Goal: Transaction & Acquisition: Subscribe to service/newsletter

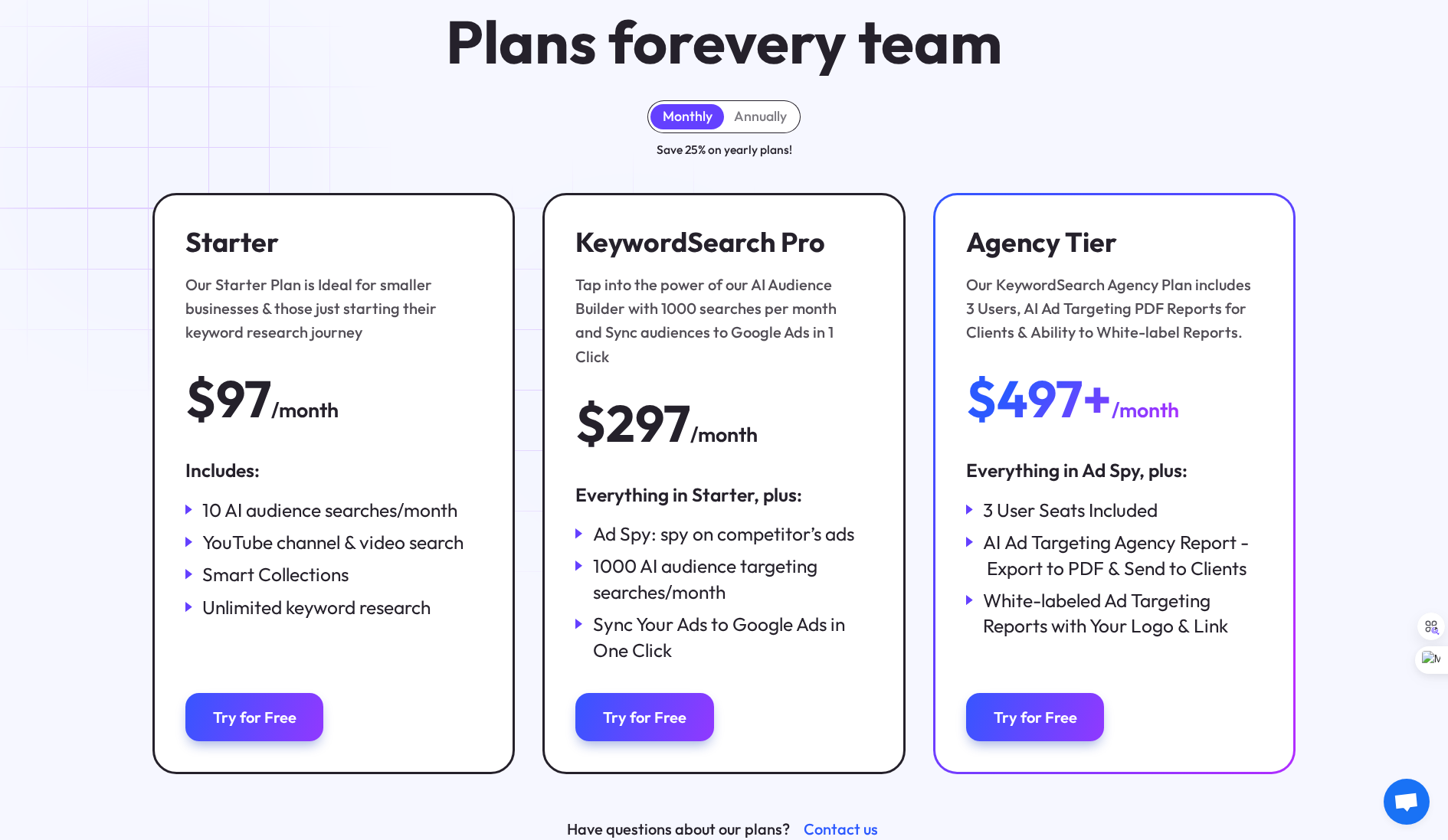
scroll to position [131, 0]
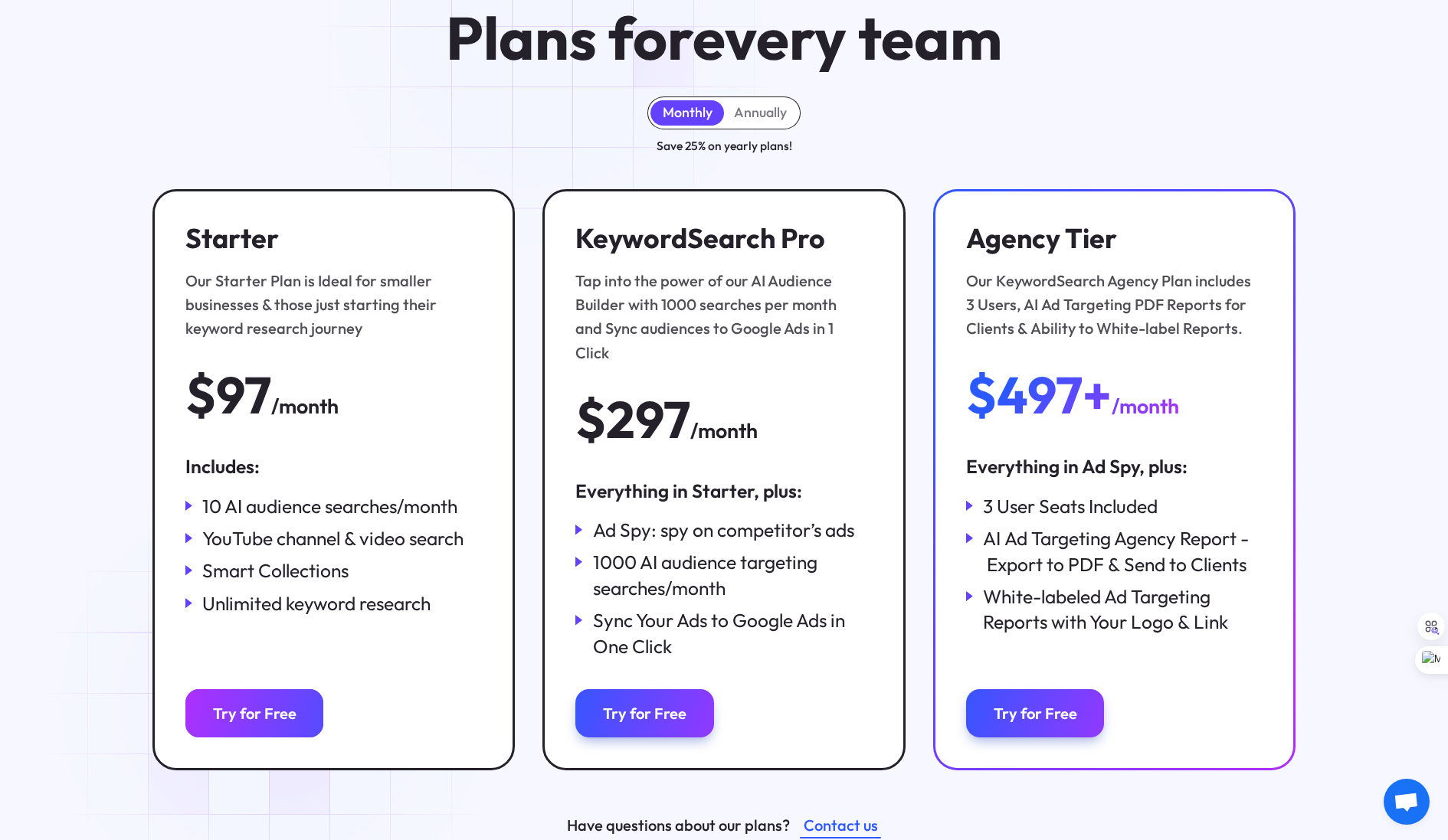
click at [273, 703] on link "Try for Free" at bounding box center [254, 713] width 139 height 48
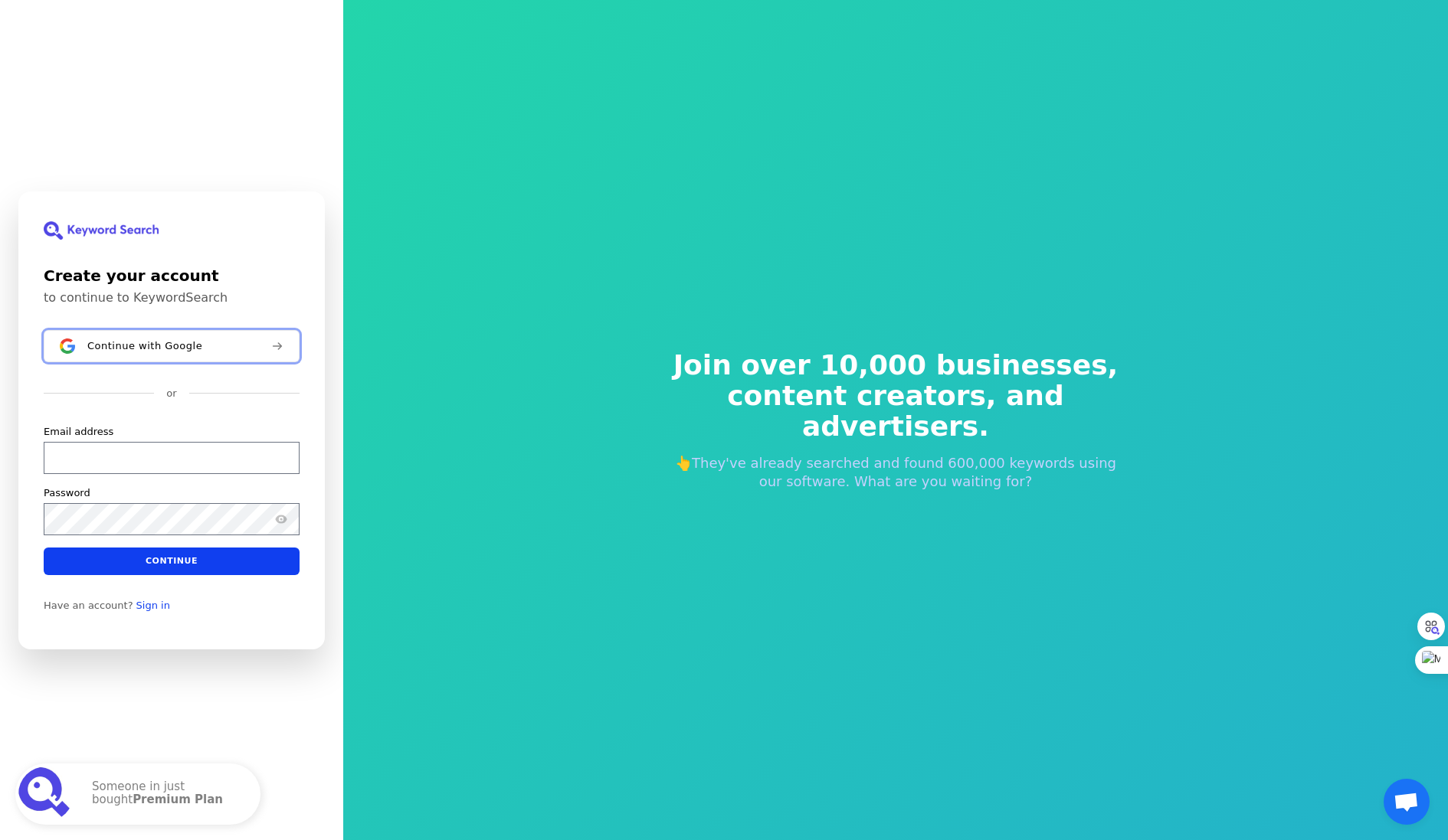
click at [158, 344] on span "Continue with Google" at bounding box center [145, 345] width 115 height 12
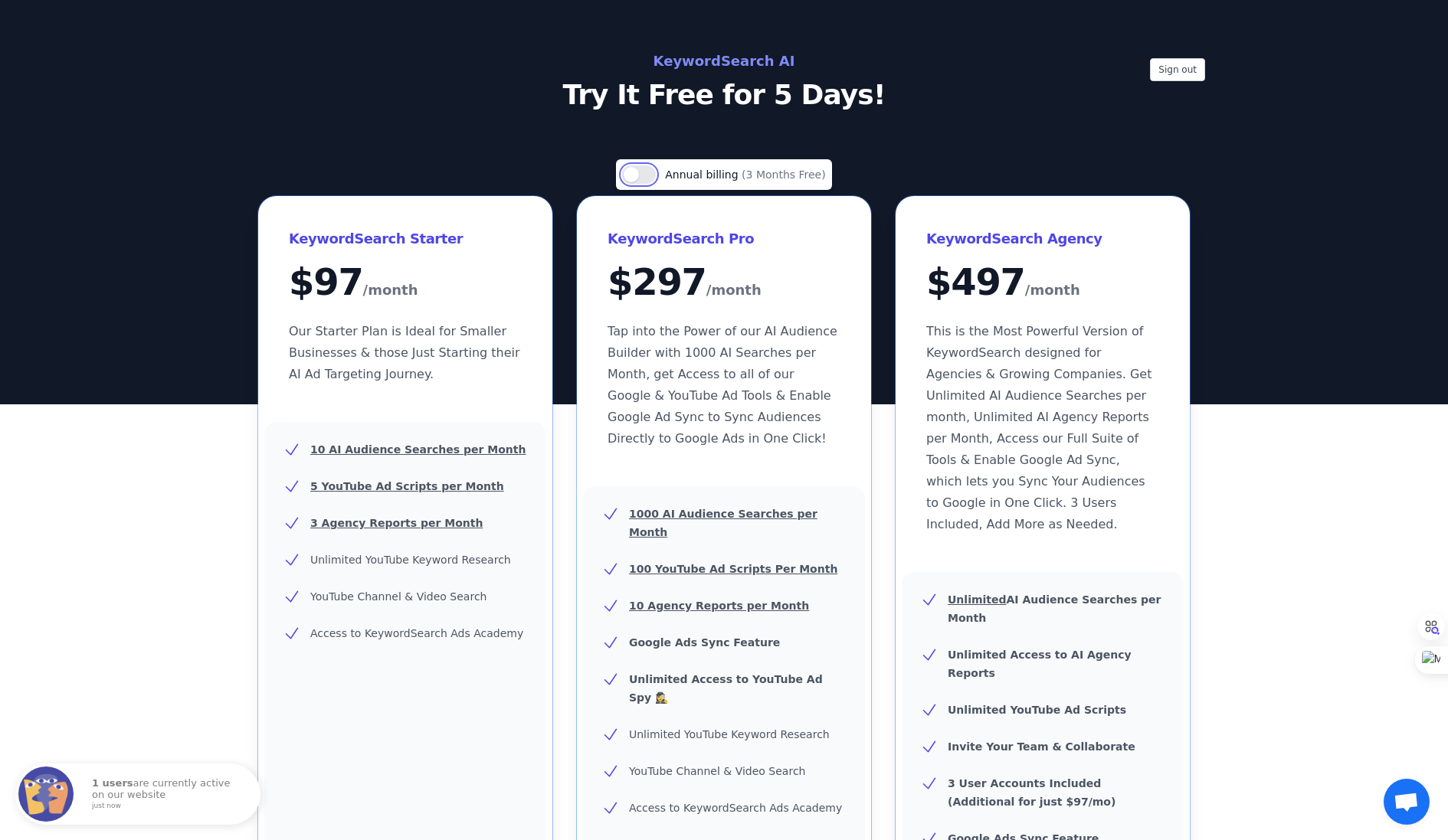
click at [648, 169] on button "Use setting" at bounding box center [638, 174] width 33 height 18
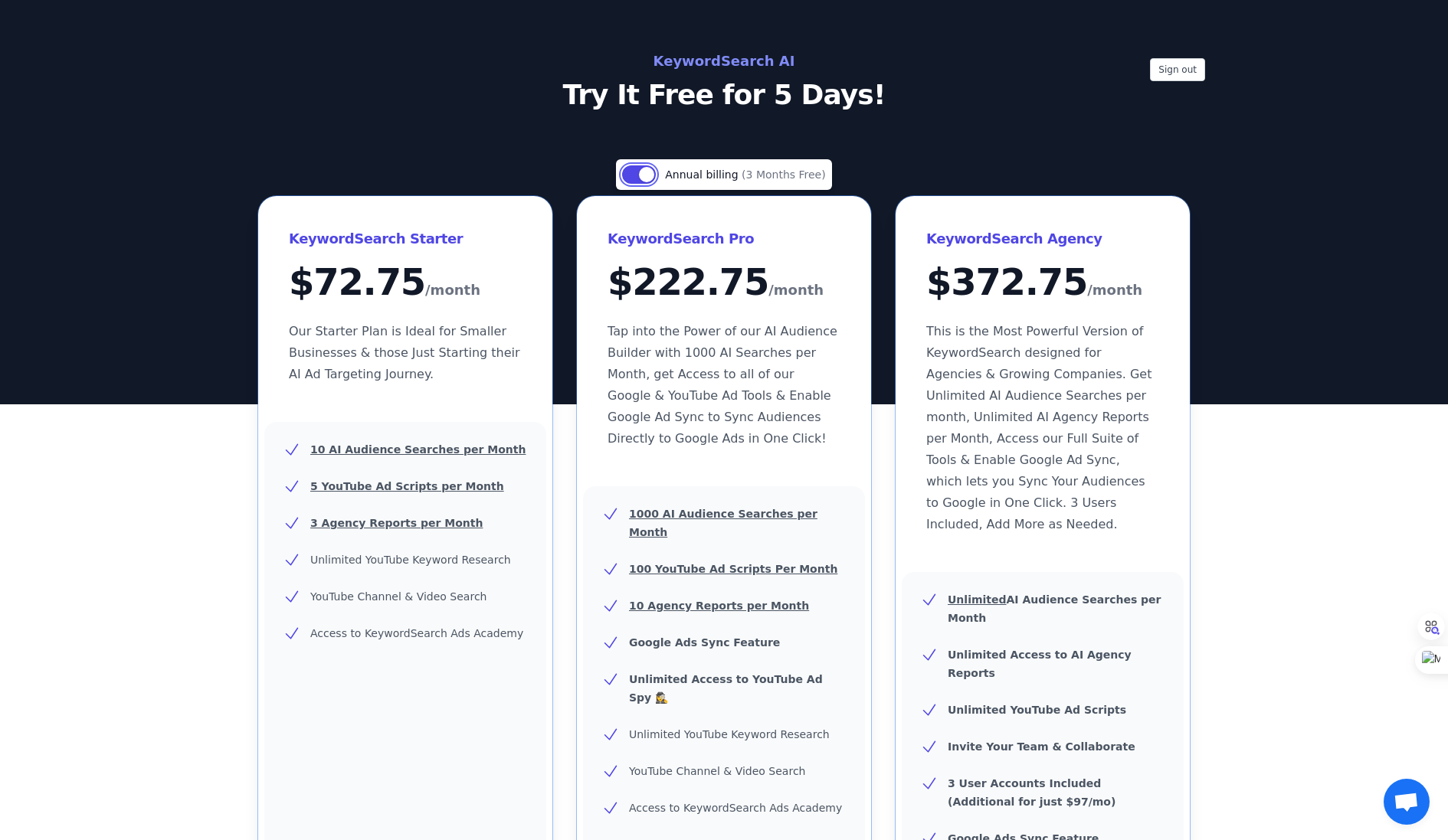
click at [634, 172] on button "Use setting" at bounding box center [638, 174] width 33 height 18
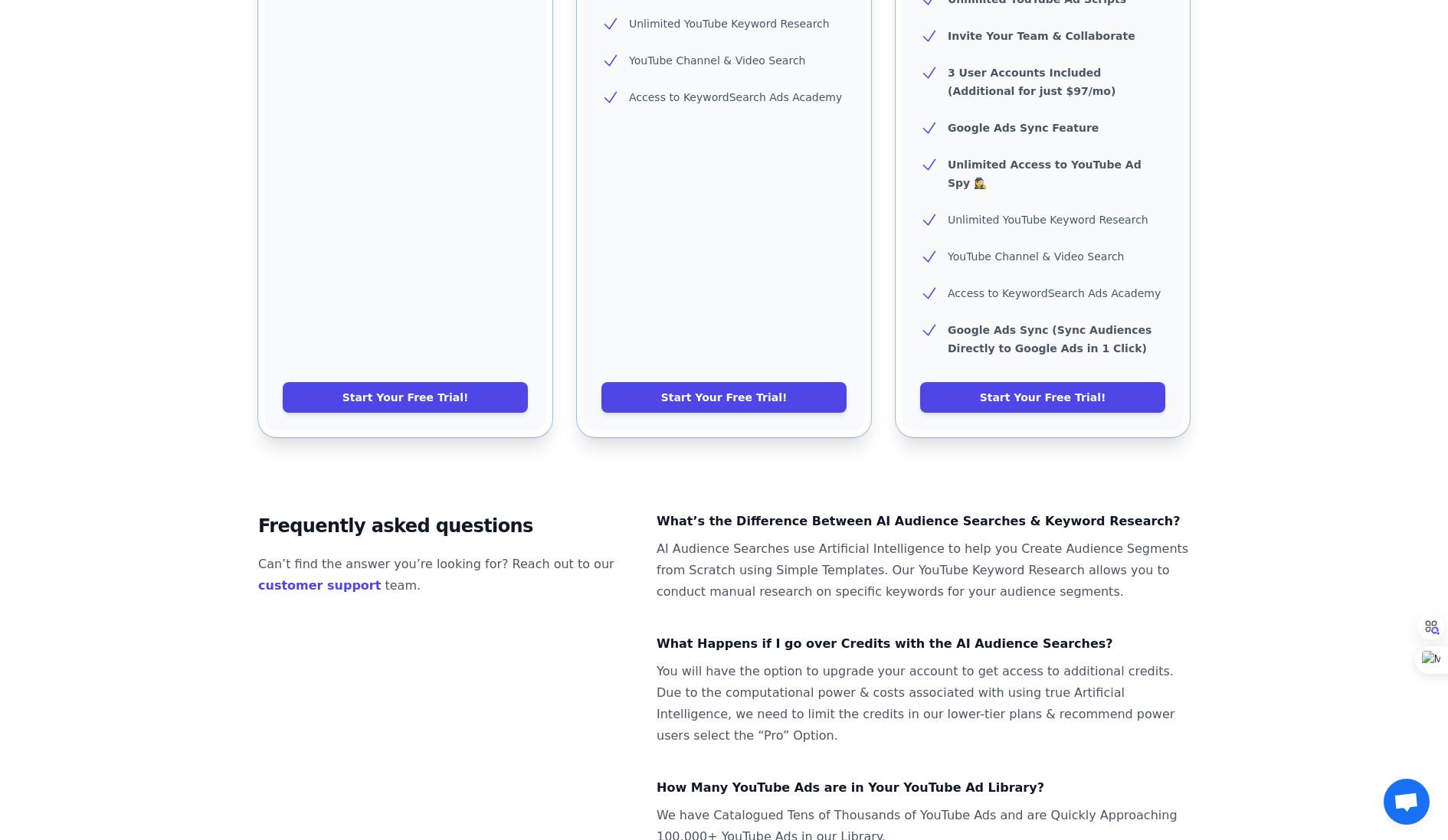
scroll to position [713, 0]
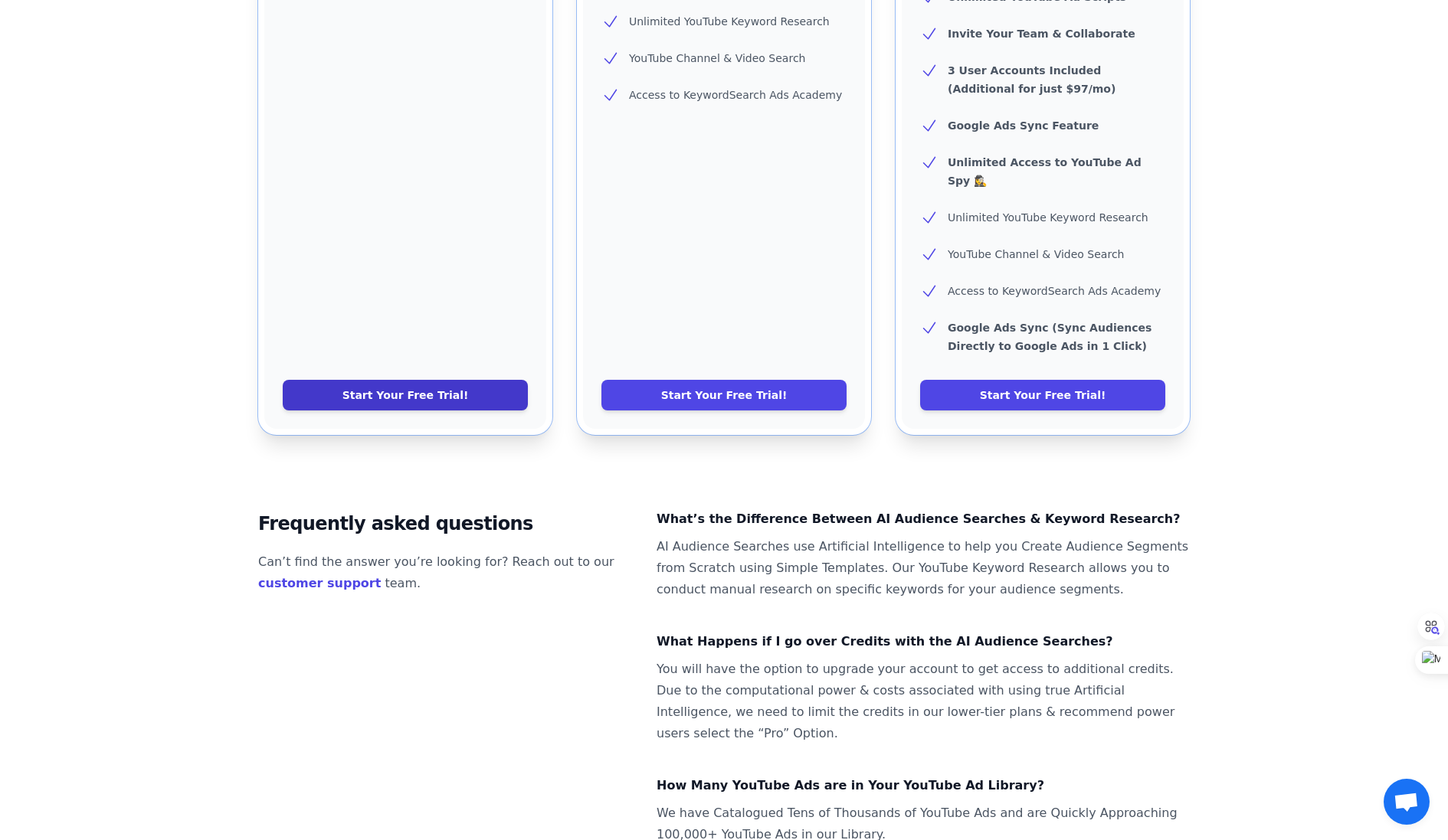
click at [460, 380] on link "Start Your Free Trial!" at bounding box center [405, 396] width 245 height 31
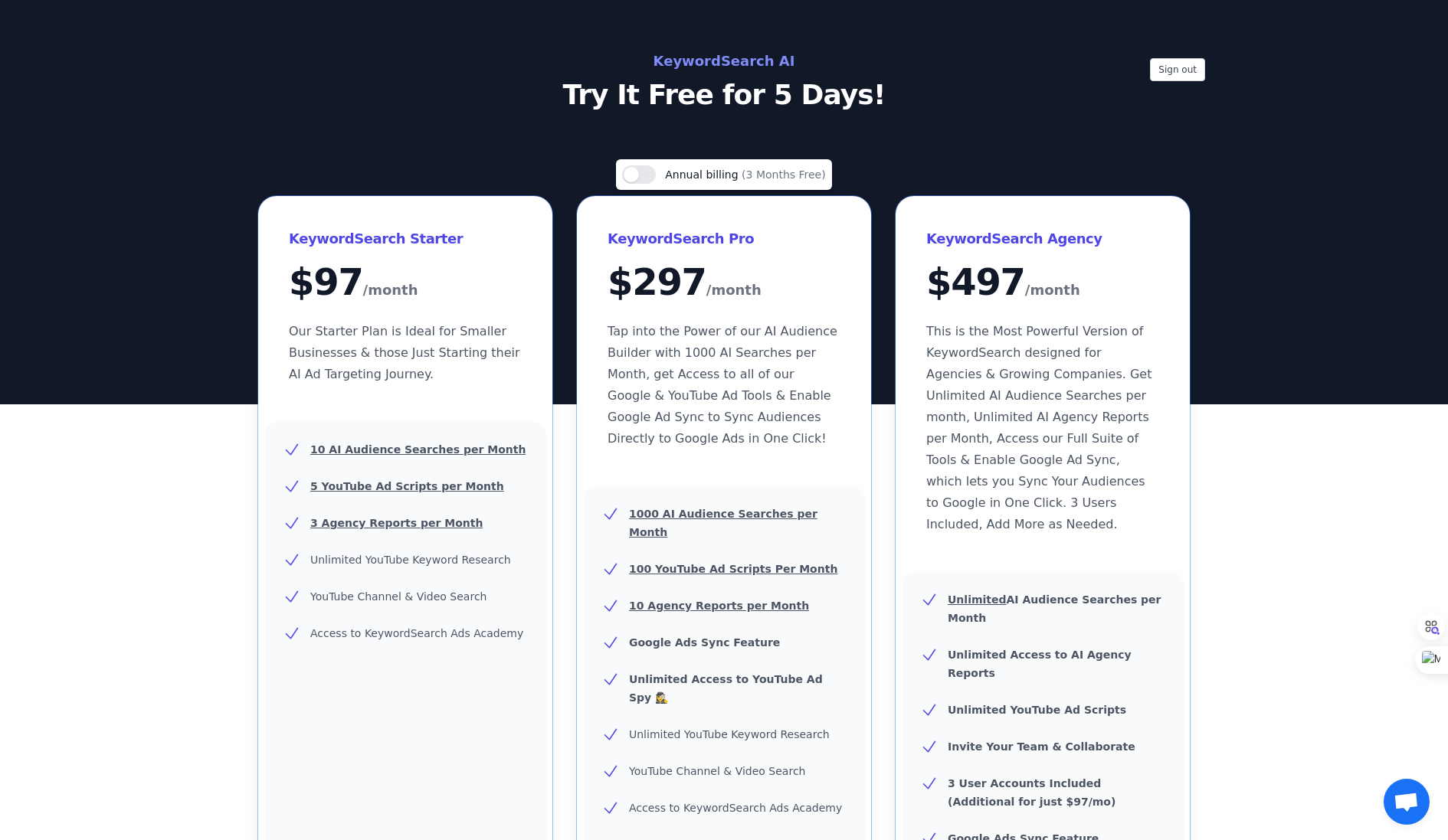
click at [707, 63] on h2 "KeywordSearch AI" at bounding box center [724, 61] width 687 height 25
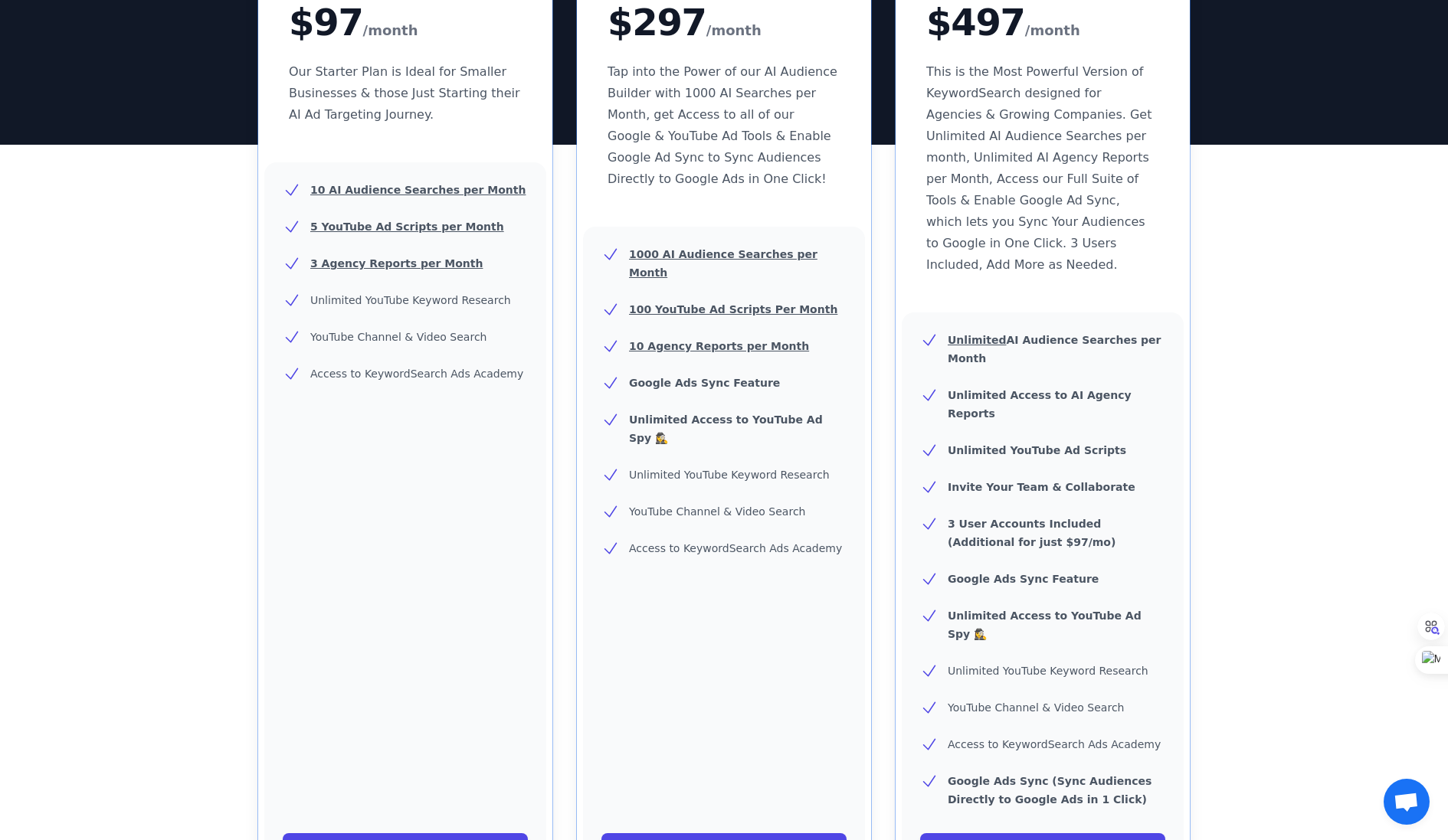
scroll to position [247, 0]
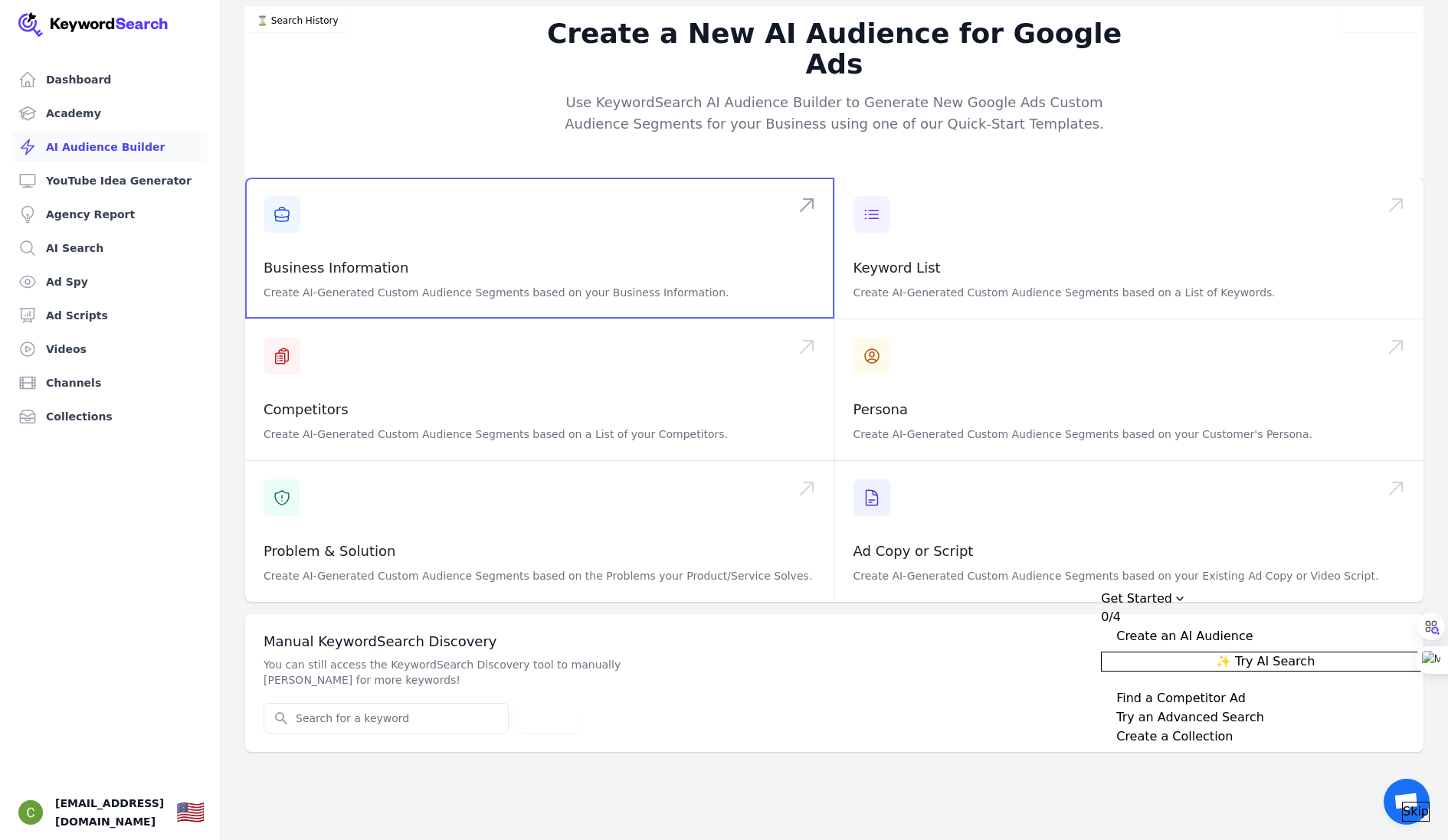
click at [422, 238] on span at bounding box center [539, 248] width 589 height 141
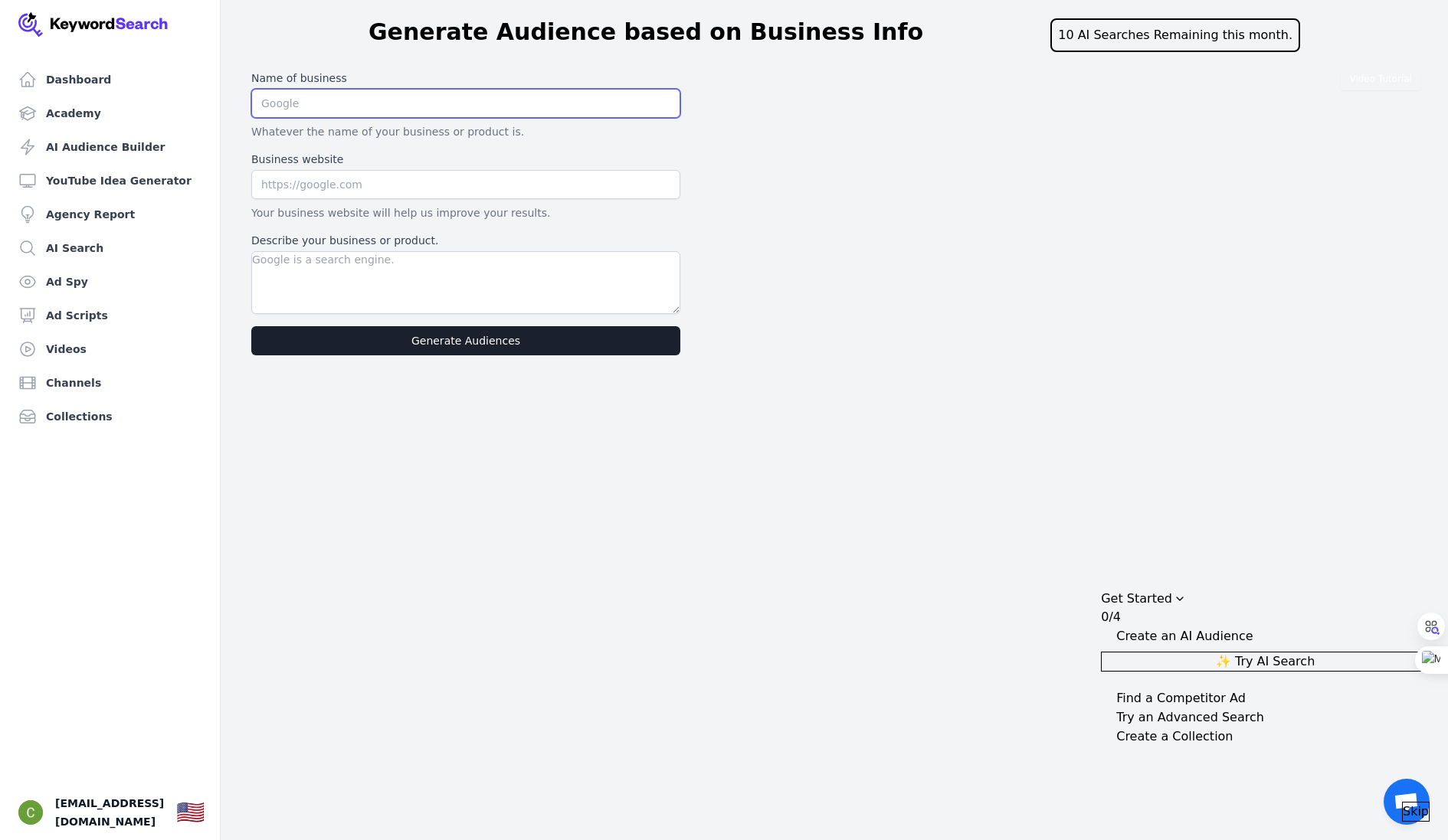
click at [348, 98] on input "text" at bounding box center [465, 104] width 429 height 29
type input "Neill Insurance Agency"
click at [321, 180] on input "text" at bounding box center [465, 185] width 429 height 29
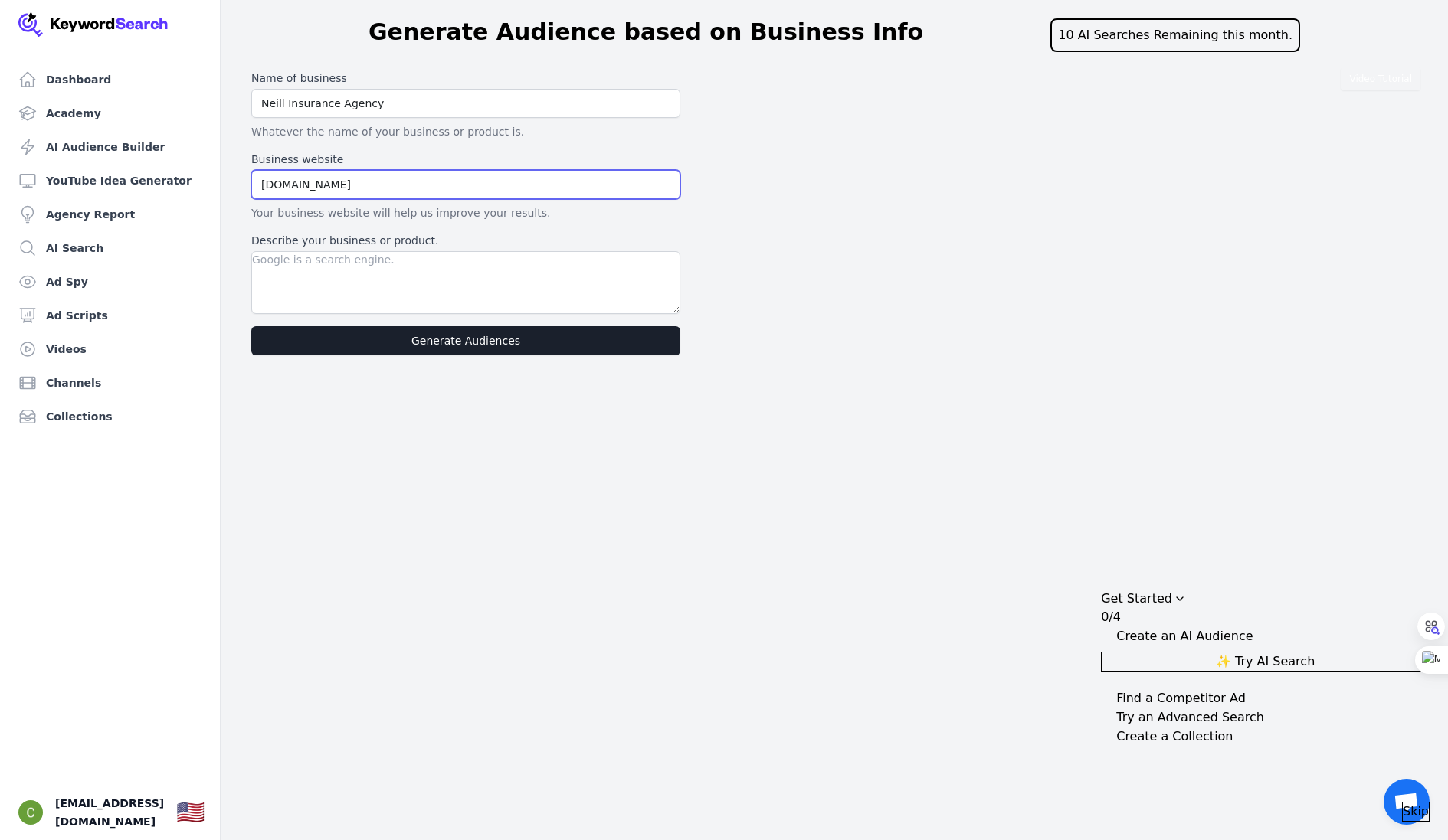
type input "www.neillinsurance.com"
click at [323, 277] on textarea "Describe your business or product." at bounding box center [465, 282] width 429 height 63
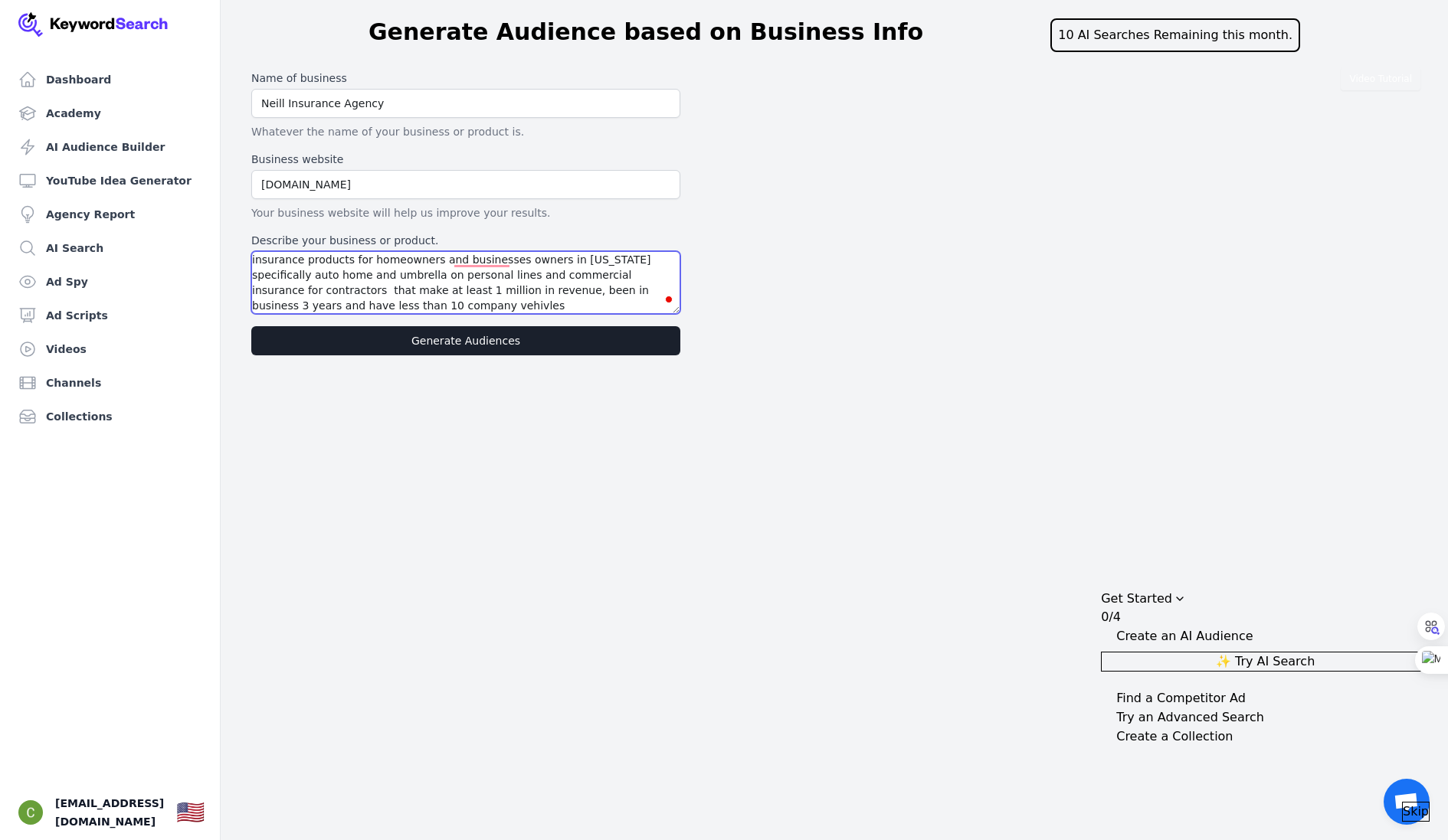
type textarea "insurance products for homeowners and businesses owners in texas specifically a…"
click at [395, 338] on button "Generate Audiences" at bounding box center [465, 341] width 429 height 29
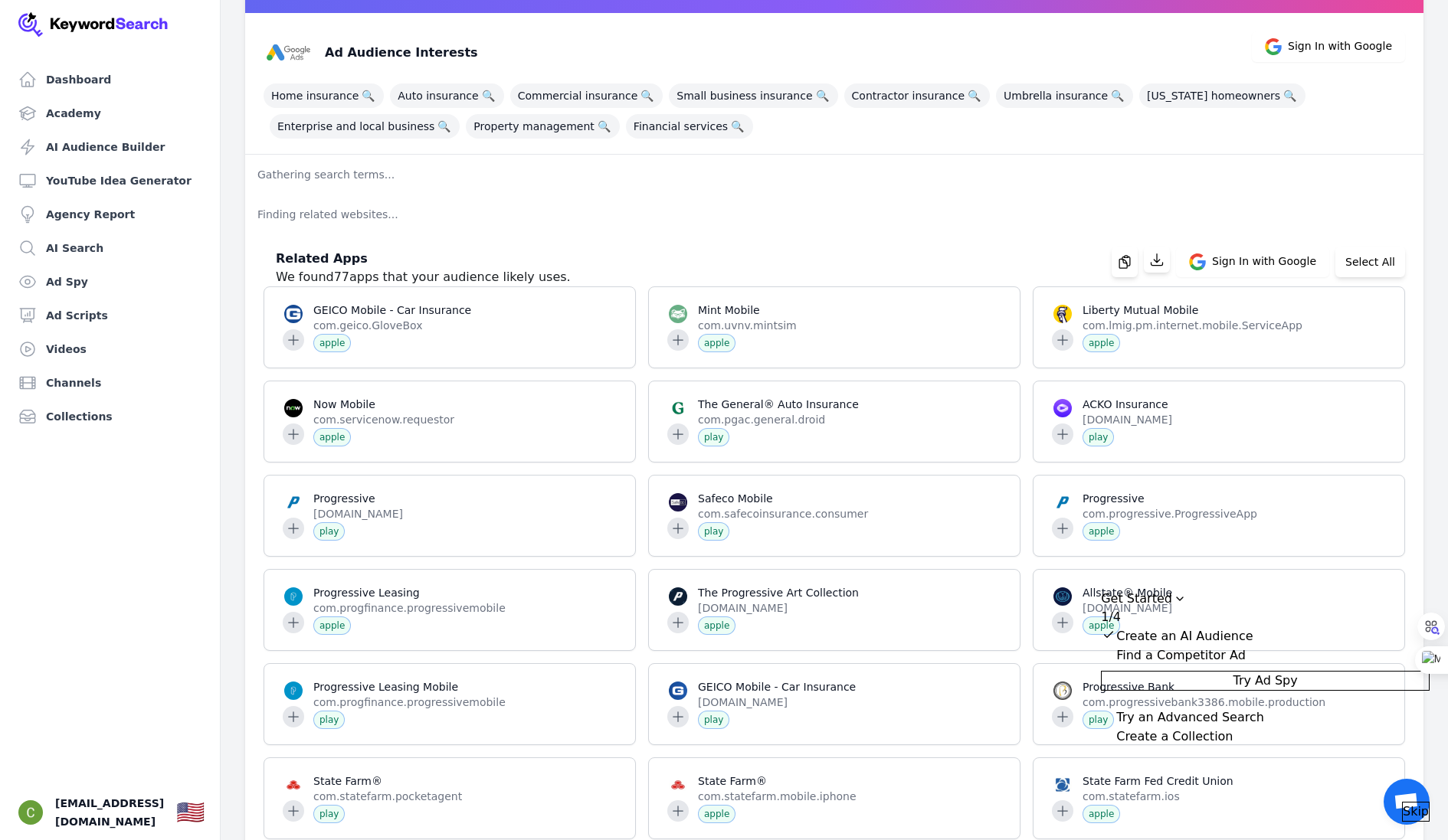
scroll to position [198, 0]
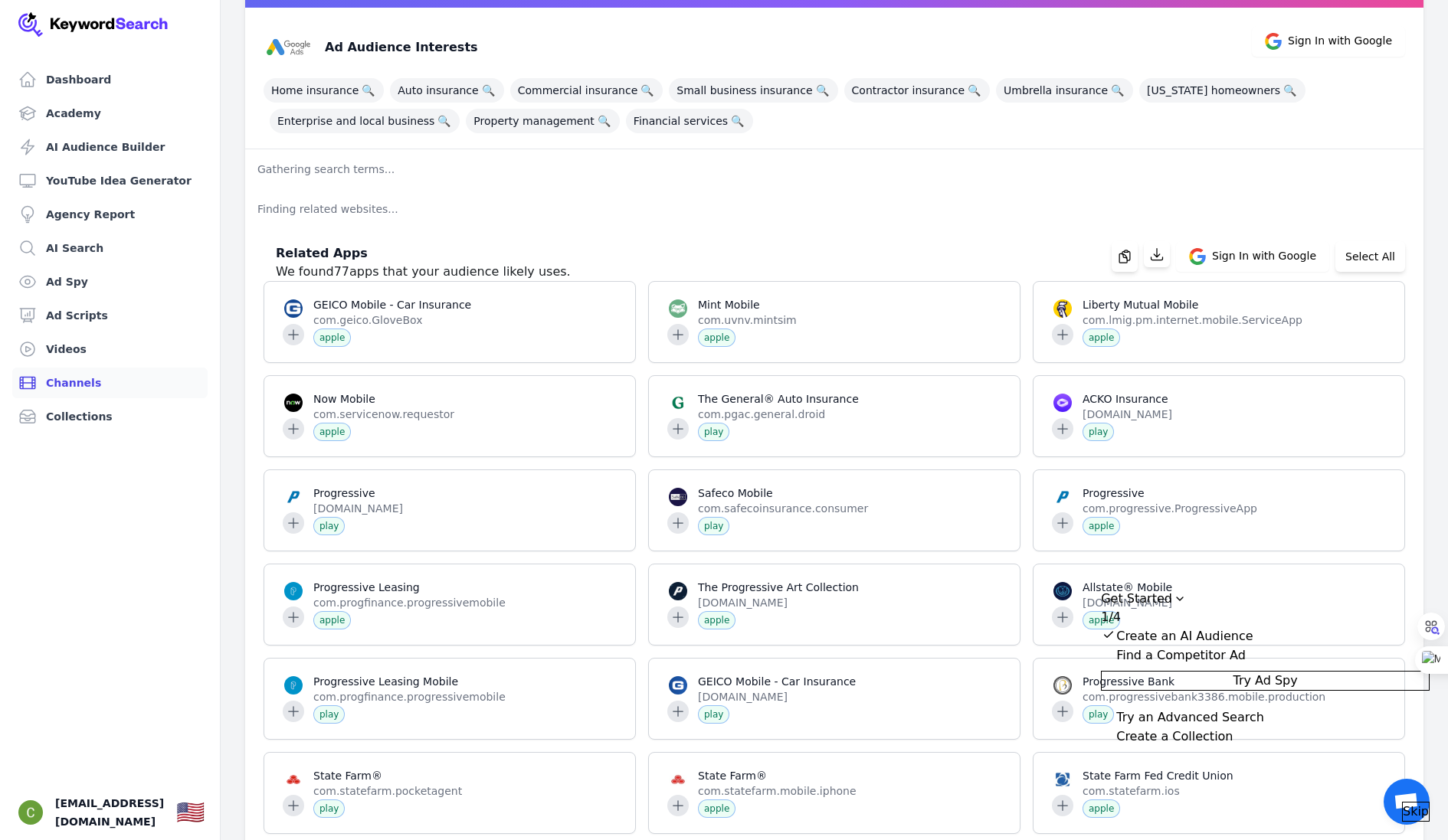
click at [87, 382] on link "Channels" at bounding box center [110, 383] width 195 height 31
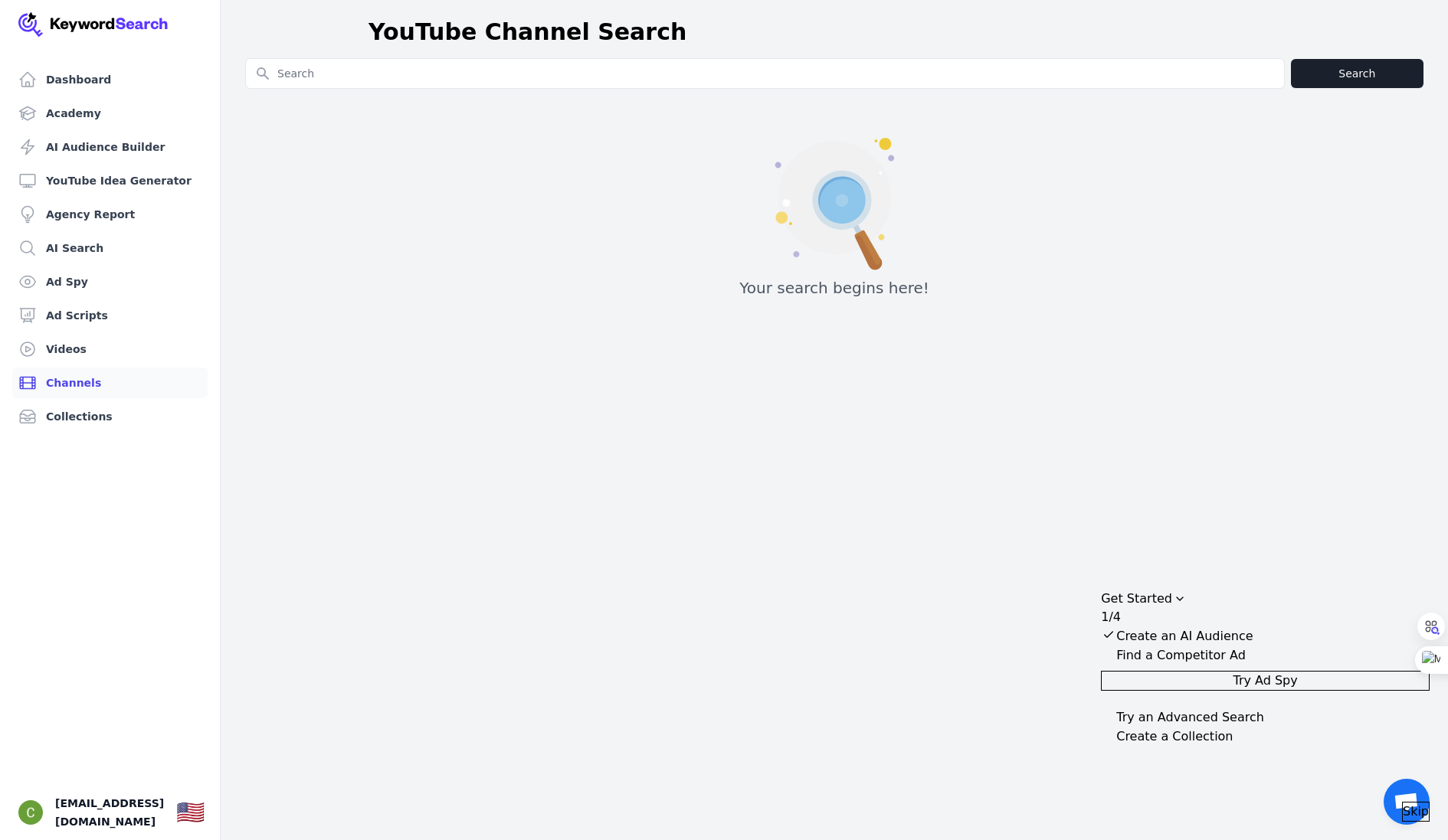
click at [388, 76] on input "Search for YouTube Keywords" at bounding box center [765, 74] width 1038 height 29
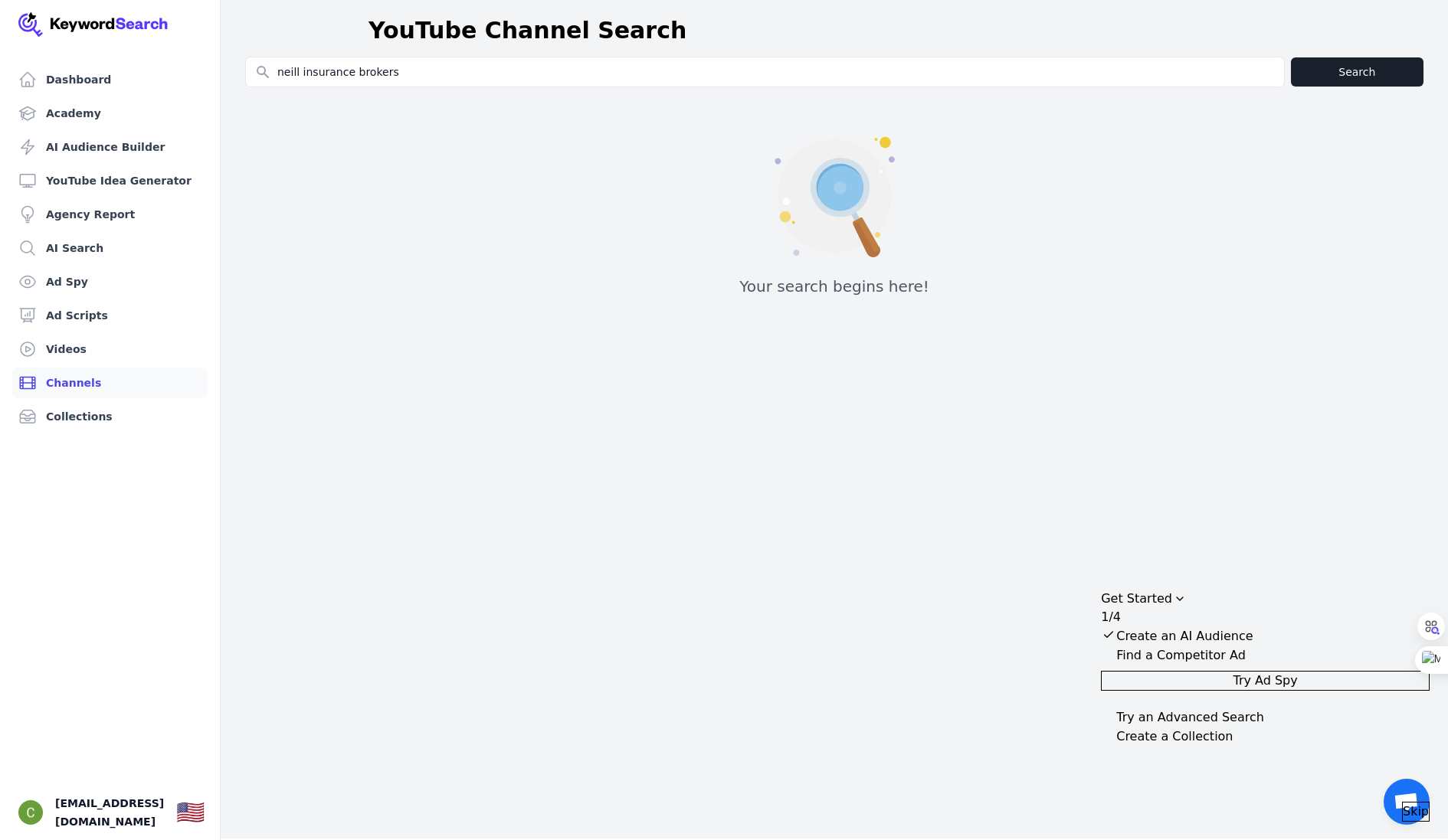
type input "neill insurance brokers"
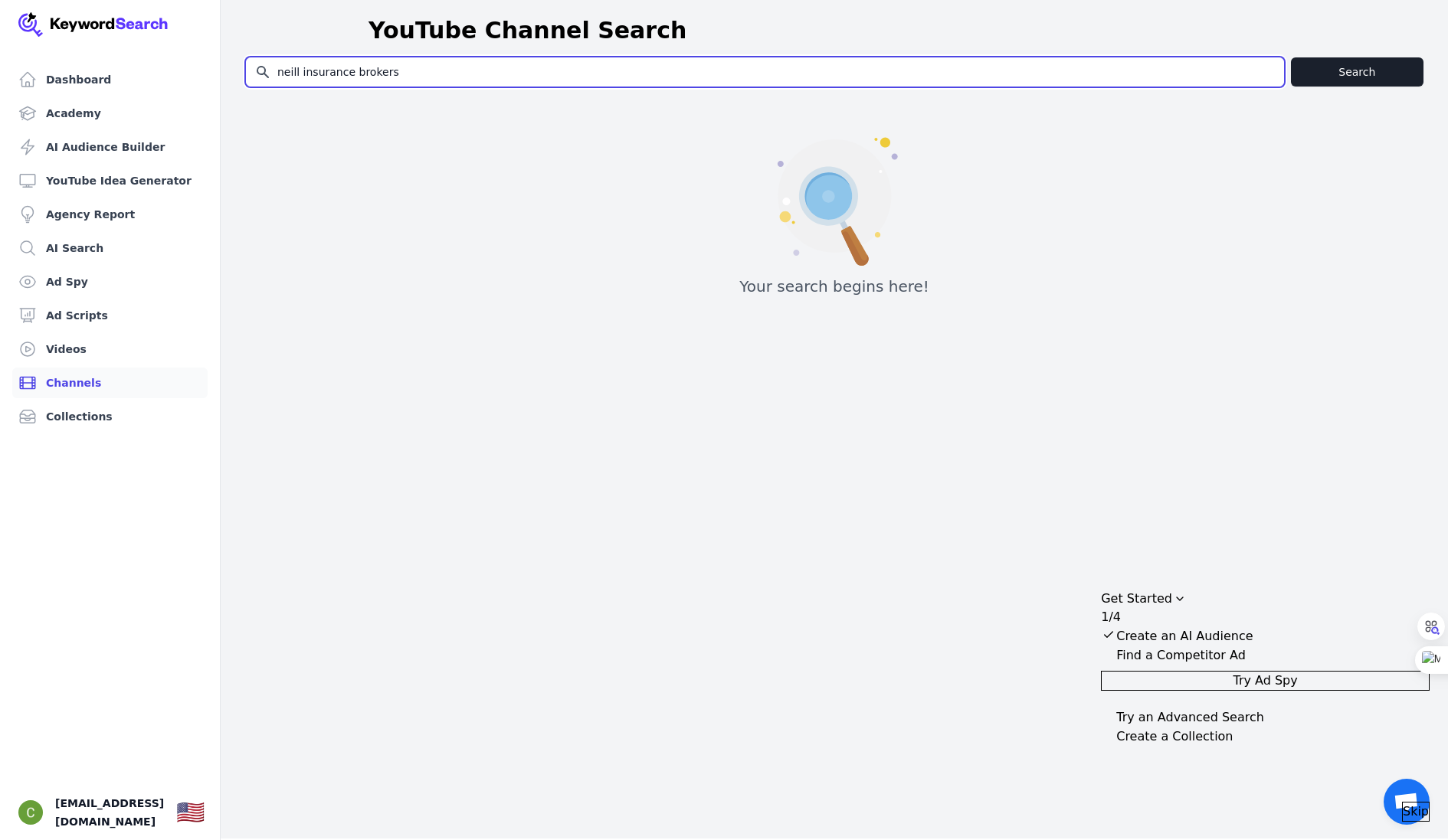
drag, startPoint x: 438, startPoint y: 71, endPoint x: 268, endPoint y: 51, distance: 171.2
click at [268, 51] on main "YouTube Channel Search Search for YouTube Keywords neill insurance brokers Sear…" at bounding box center [724, 156] width 1448 height 316
paste input "https://www.youtube.com/@ineillinsurancebrokers"
type input "https://www.youtube.com/@ineillinsurancebrokers"
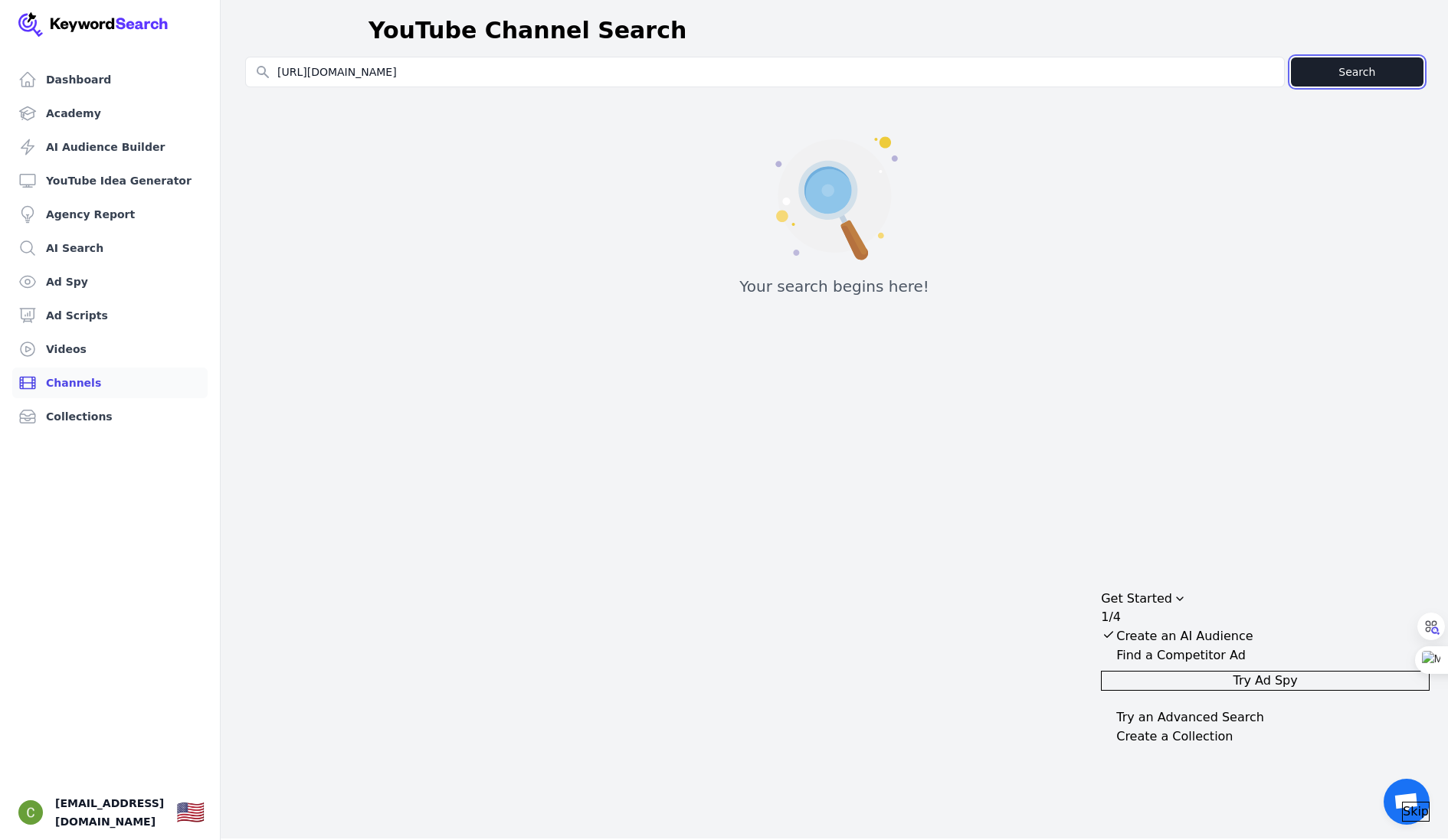
click at [1326, 67] on button "Search" at bounding box center [1356, 72] width 133 height 29
click at [86, 102] on link "Academy" at bounding box center [110, 114] width 195 height 31
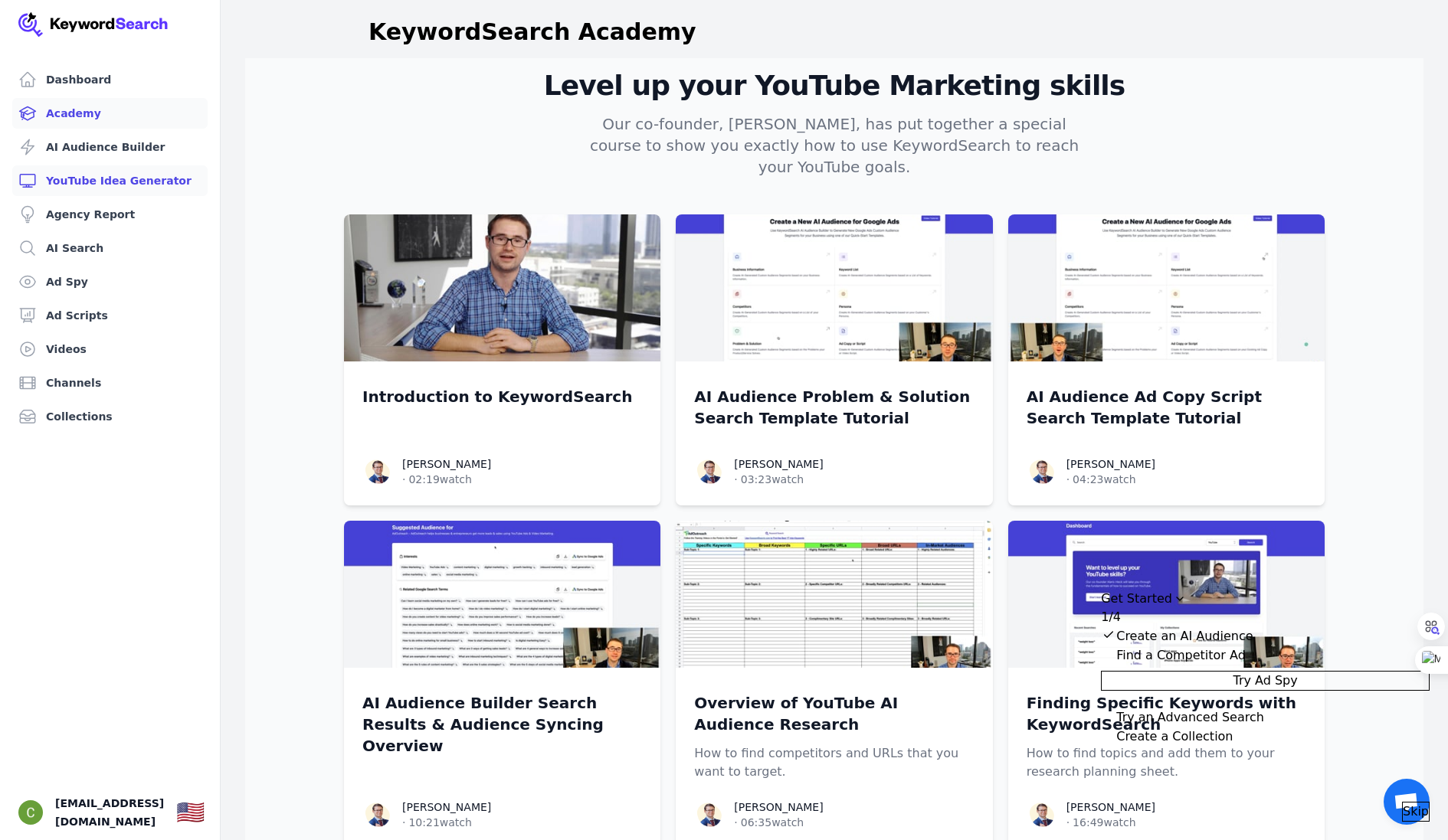
click at [151, 181] on link "YouTube Idea Generator" at bounding box center [110, 181] width 195 height 31
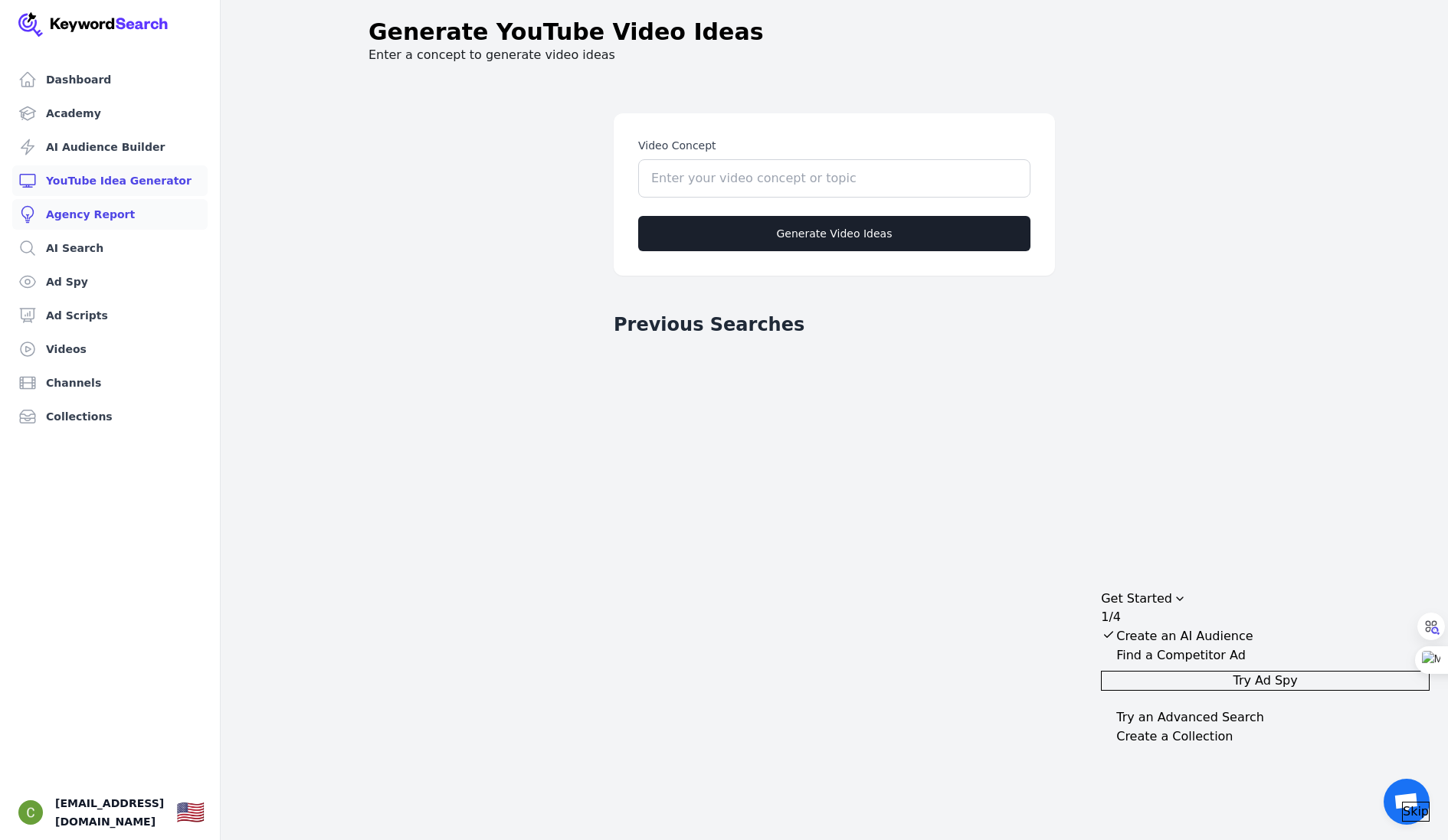
click at [116, 210] on link "Agency Report" at bounding box center [110, 215] width 195 height 31
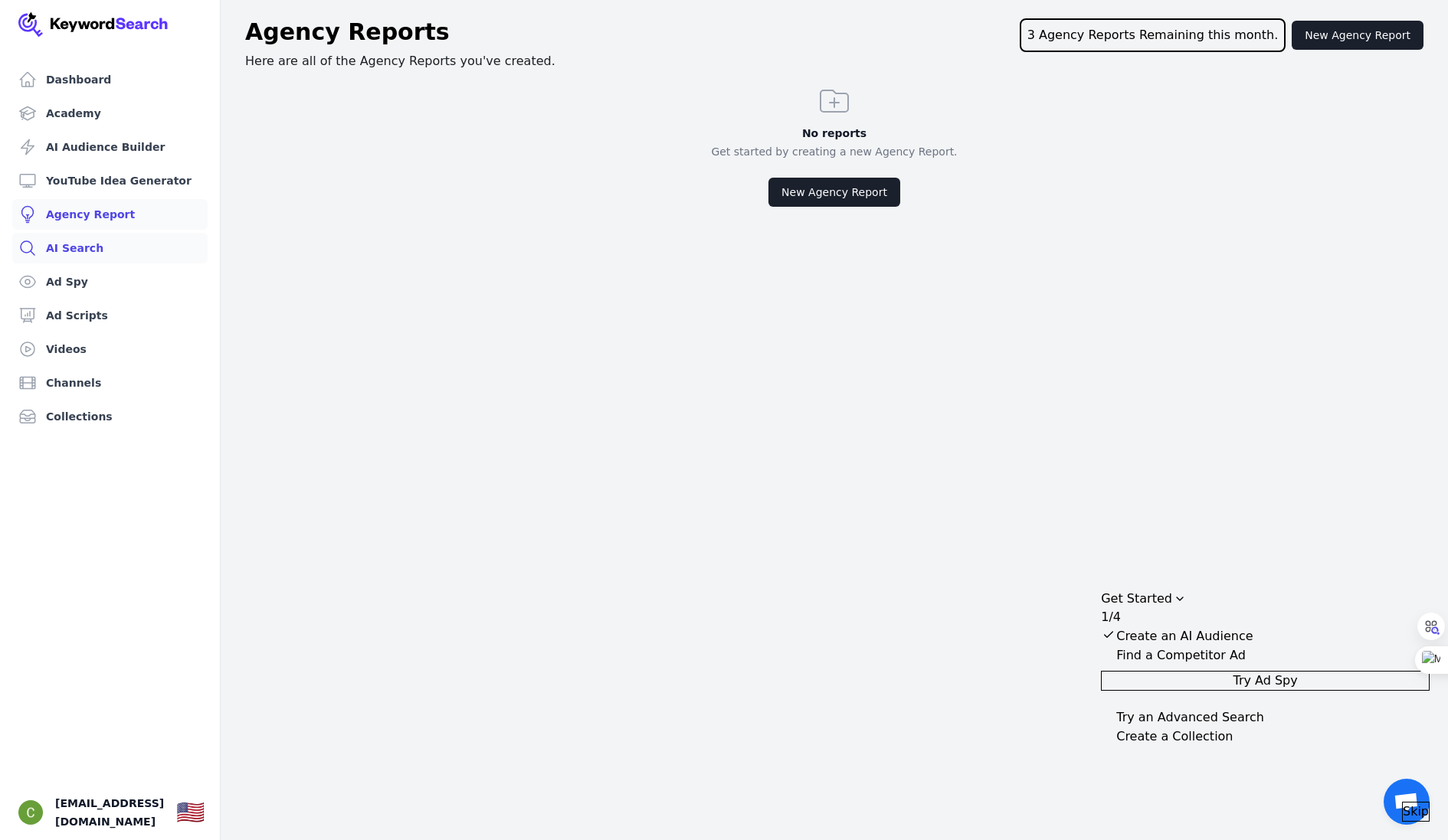
click at [92, 247] on link "AI Search" at bounding box center [110, 248] width 195 height 31
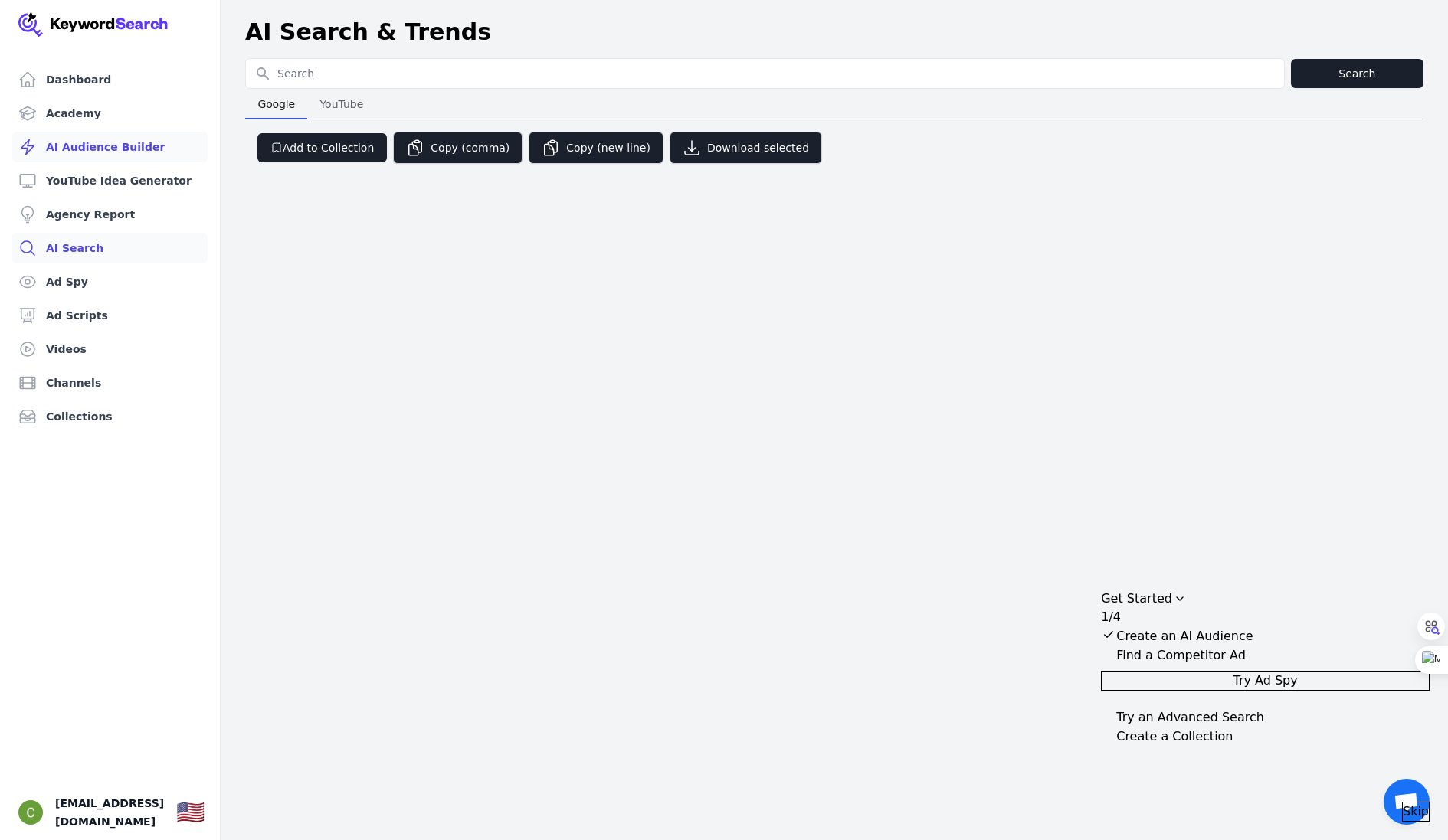
click at [111, 143] on link "AI Audience Builder" at bounding box center [110, 147] width 195 height 31
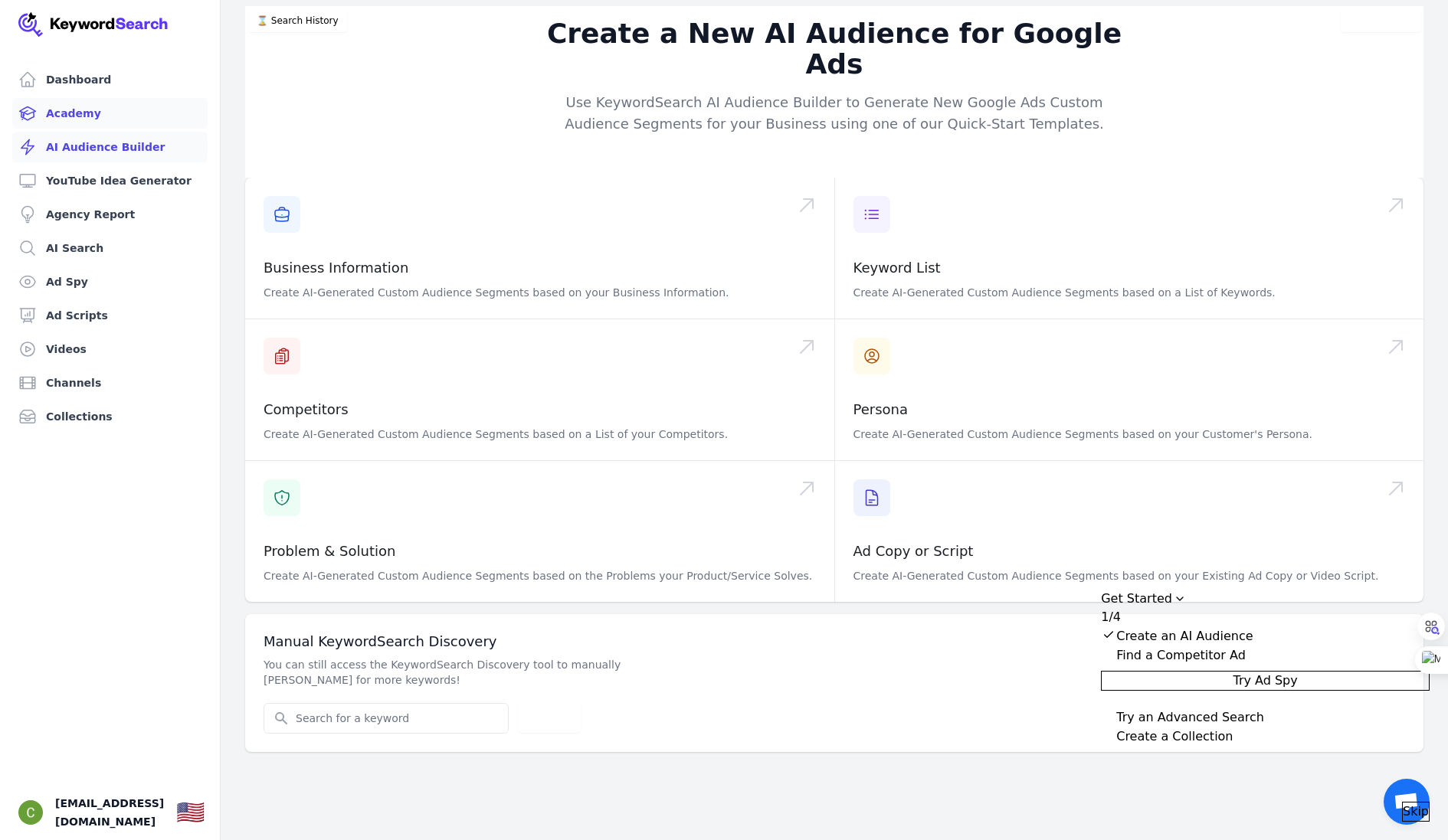
click at [82, 114] on link "Academy" at bounding box center [110, 114] width 195 height 31
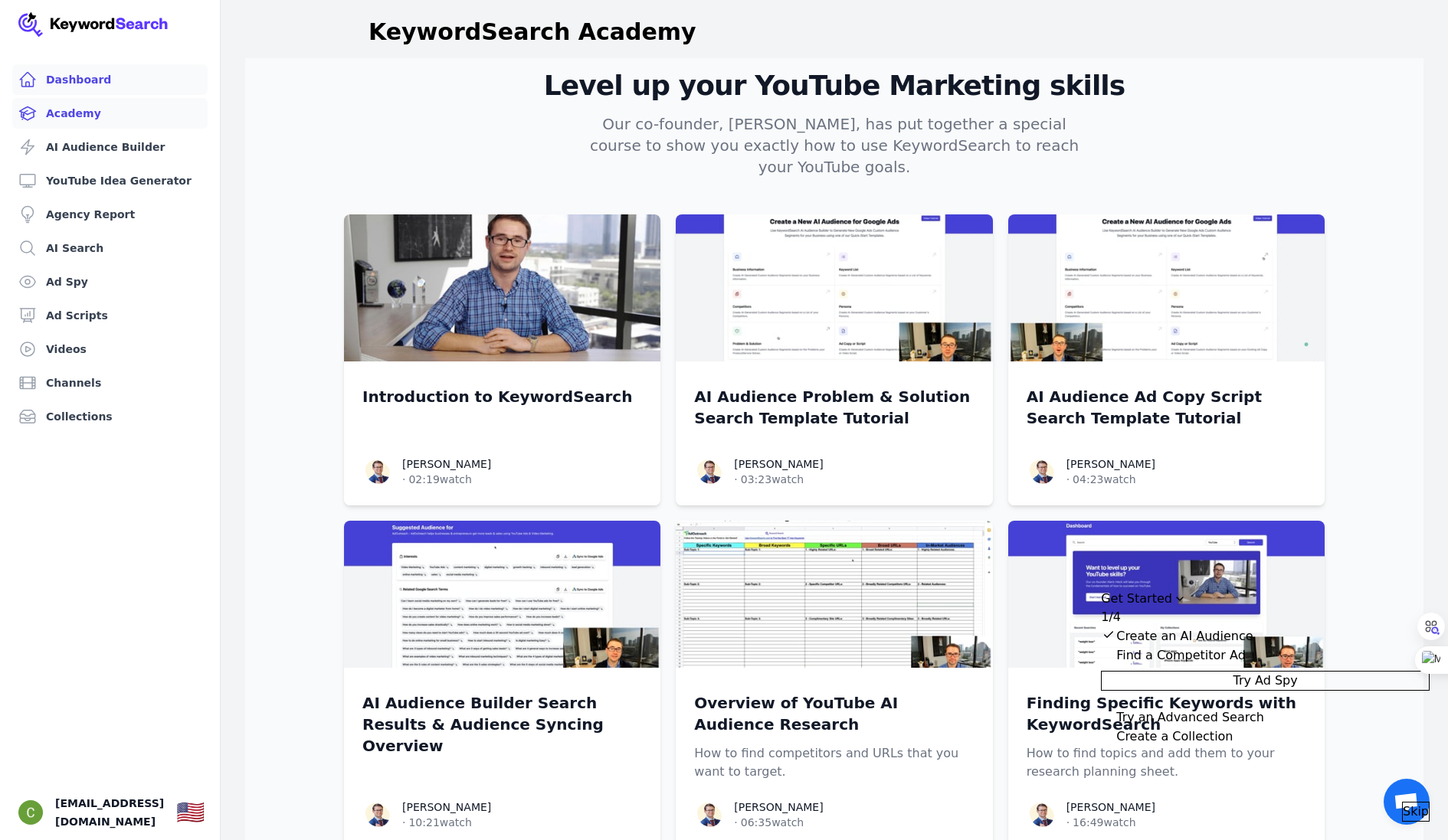
click at [77, 84] on link "Dashboard" at bounding box center [110, 80] width 195 height 31
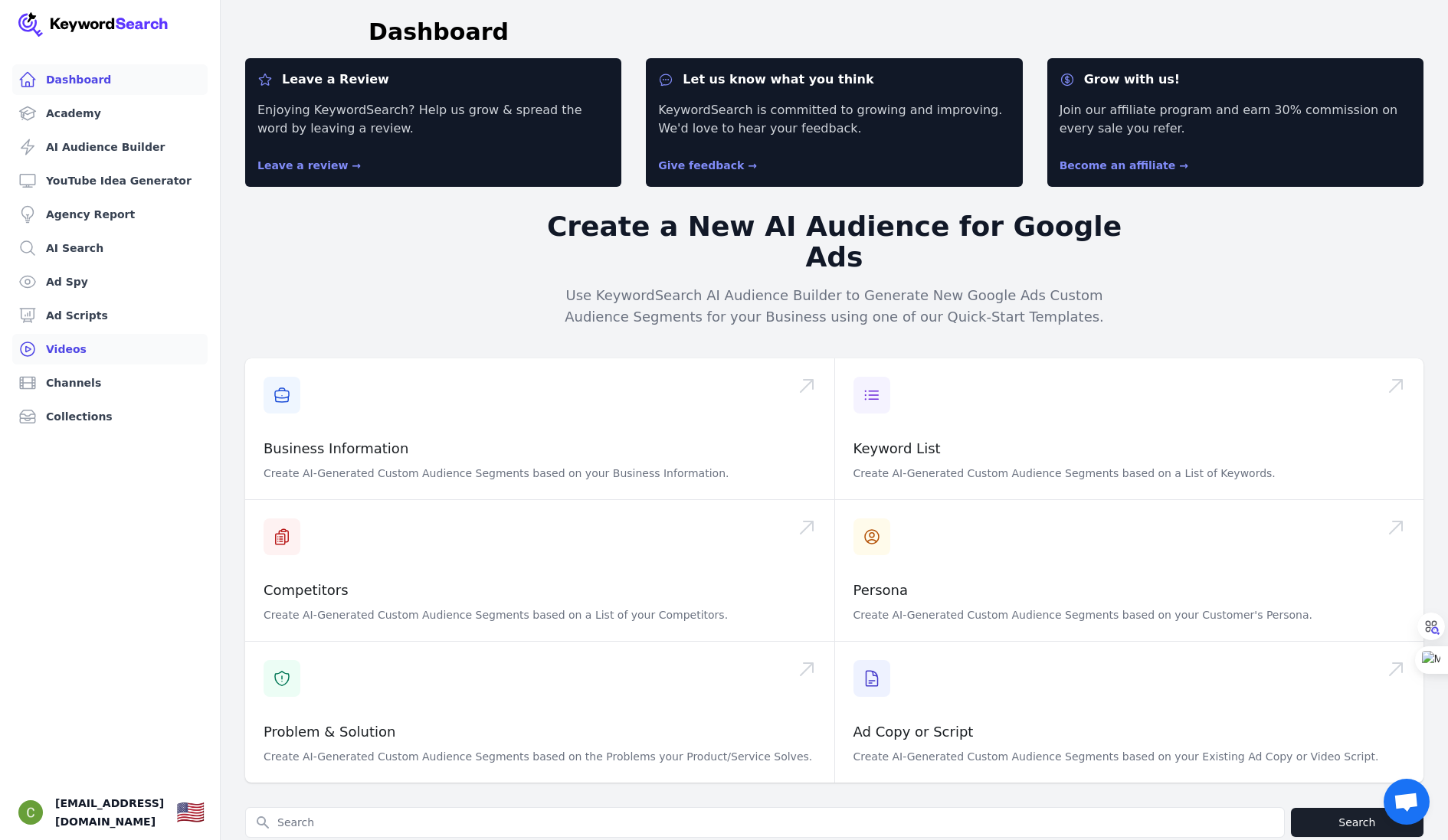
click at [77, 353] on link "Videos" at bounding box center [110, 349] width 195 height 31
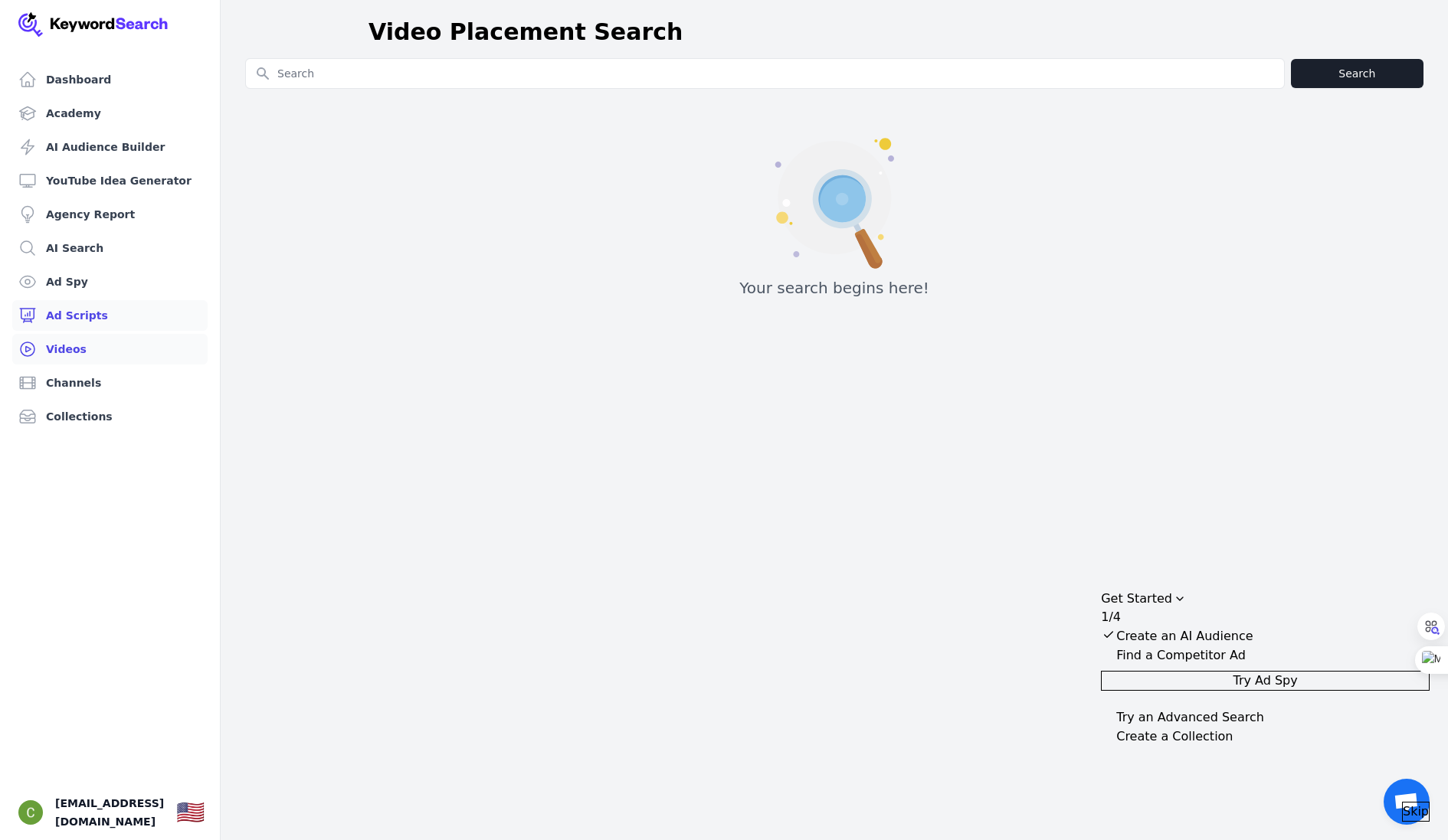
click at [98, 320] on link "Ad Scripts" at bounding box center [110, 316] width 195 height 31
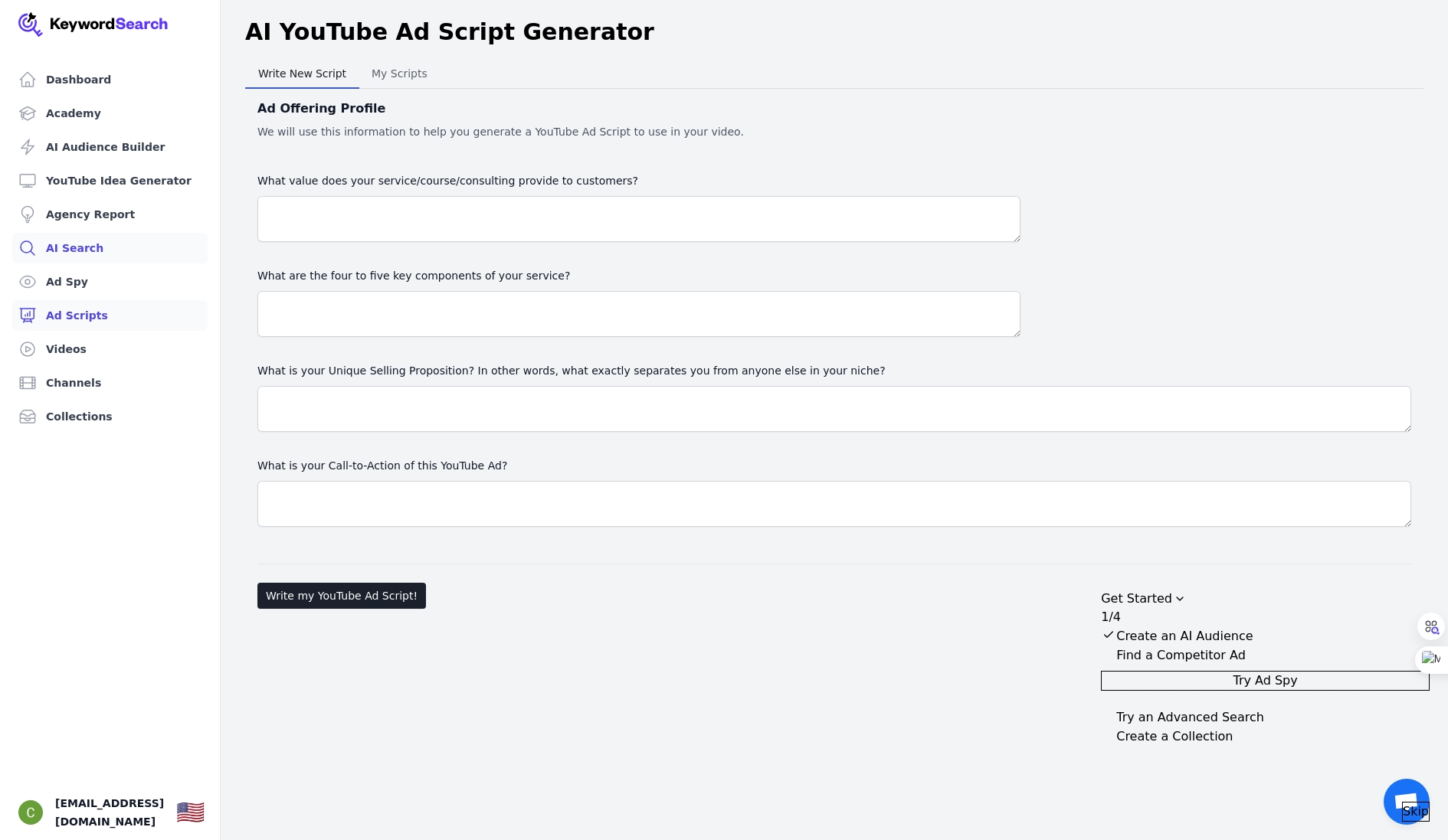
click at [87, 247] on link "AI Search" at bounding box center [110, 248] width 195 height 31
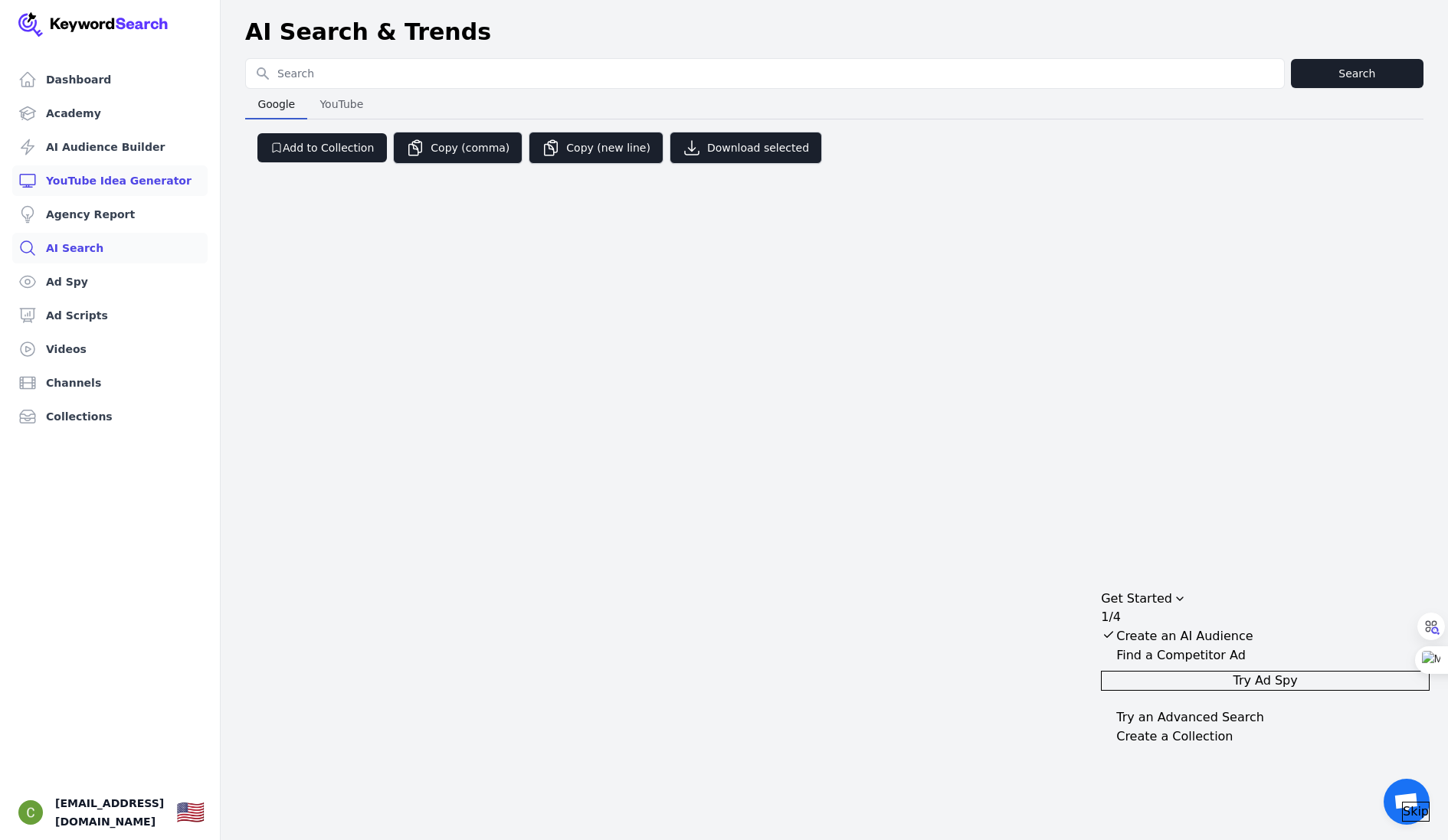
click at [137, 175] on link "YouTube Idea Generator" at bounding box center [110, 181] width 195 height 31
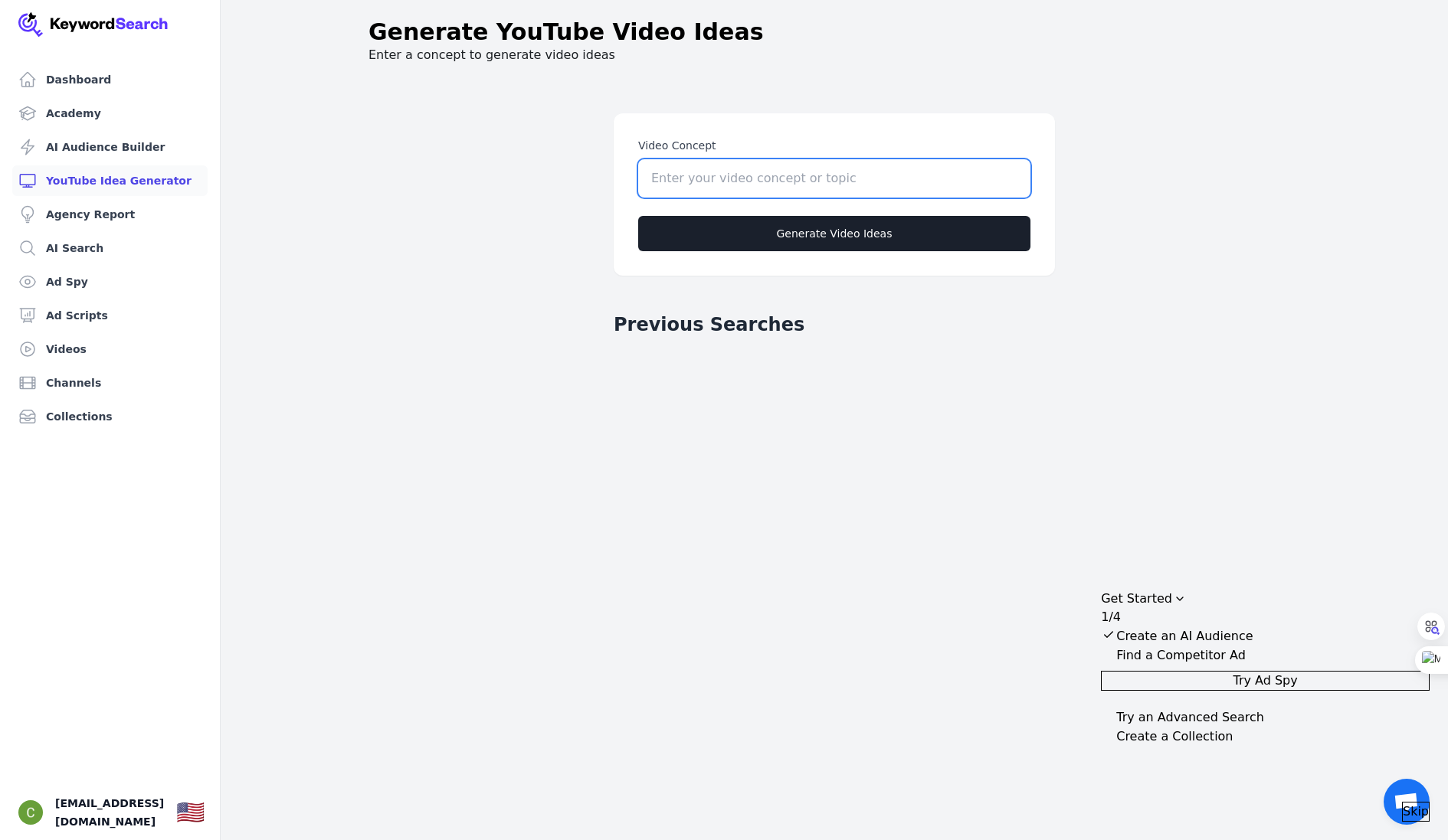
click at [735, 184] on input "Video Concept" at bounding box center [834, 178] width 392 height 39
type input "texas contractor insurance"
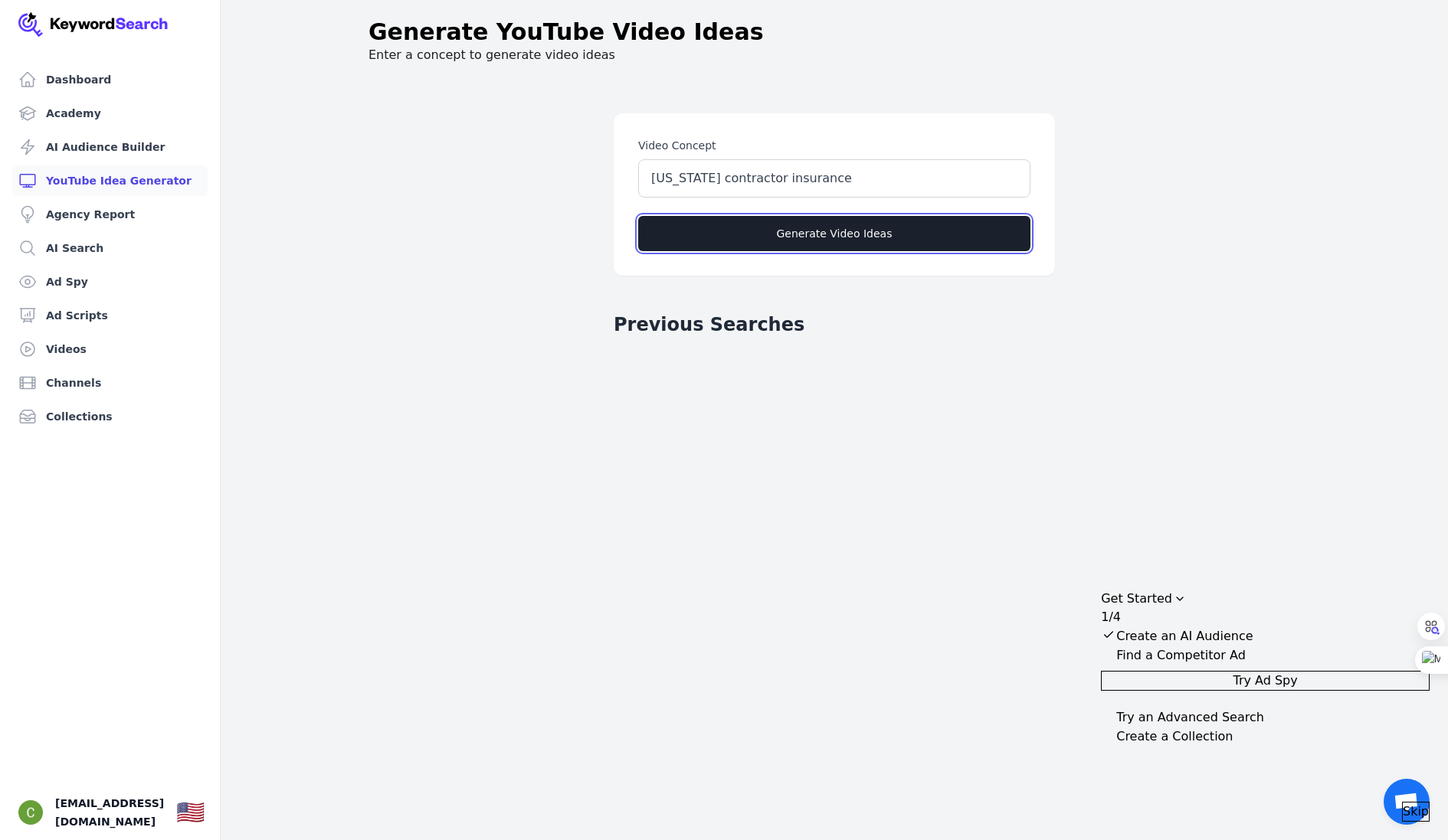
click at [832, 244] on button "Generate Video Ideas" at bounding box center [834, 233] width 392 height 35
